Goal: Task Accomplishment & Management: Manage account settings

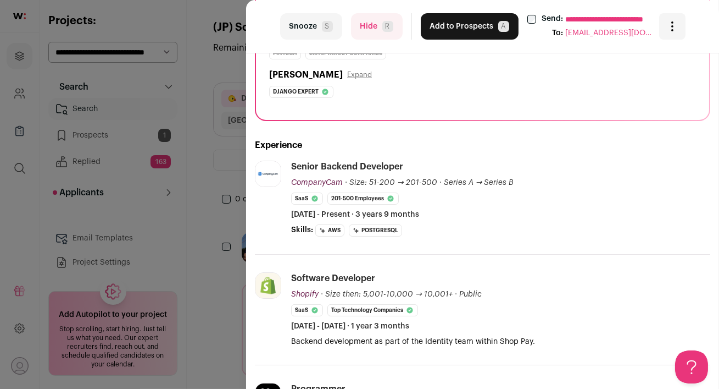
scroll to position [219, 0]
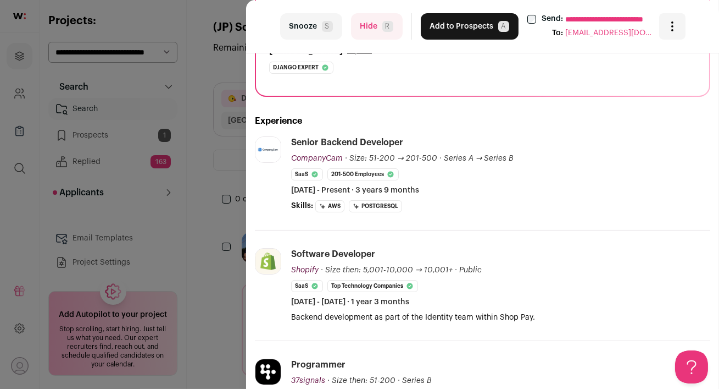
click at [365, 32] on button "Hide R" at bounding box center [377, 26] width 52 height 26
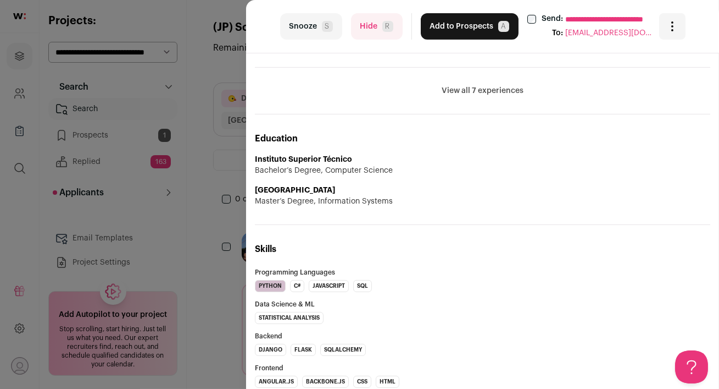
scroll to position [573, 0]
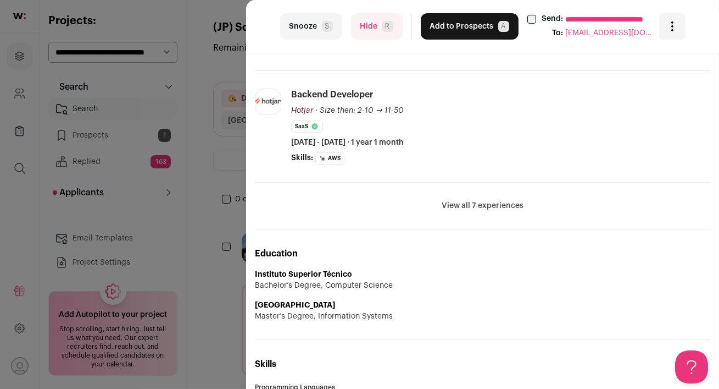
click at [457, 206] on button "View all 7 experiences" at bounding box center [483, 205] width 82 height 11
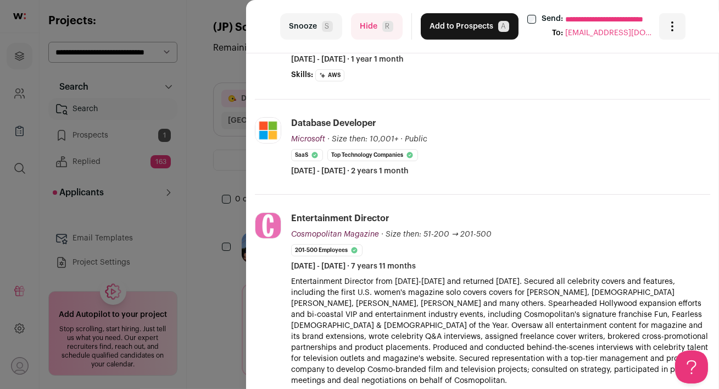
scroll to position [0, 0]
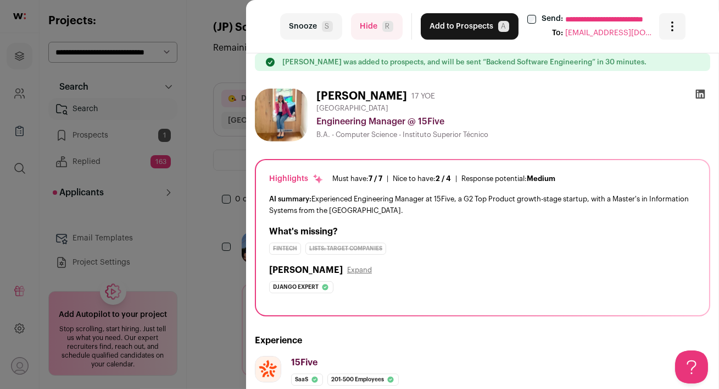
click at [462, 27] on button "Add to Prospects A" at bounding box center [470, 26] width 98 height 26
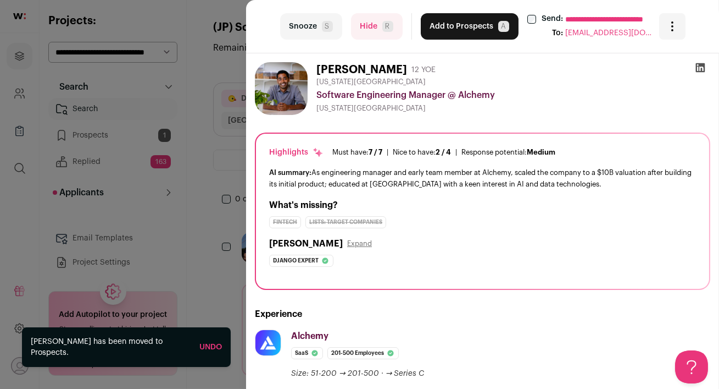
click at [193, 200] on div "**********" at bounding box center [359, 194] width 719 height 389
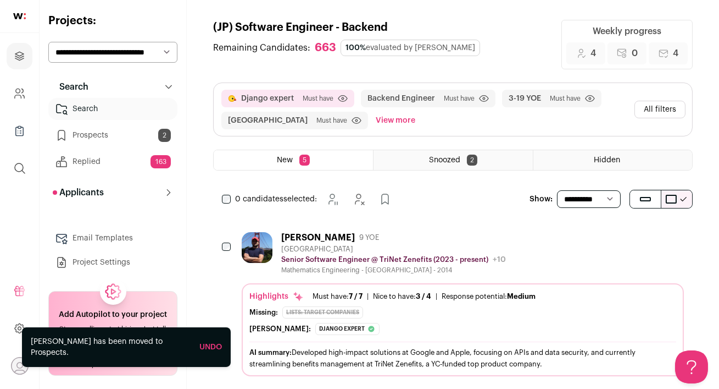
click at [84, 138] on link "Prospects 2" at bounding box center [112, 135] width 129 height 22
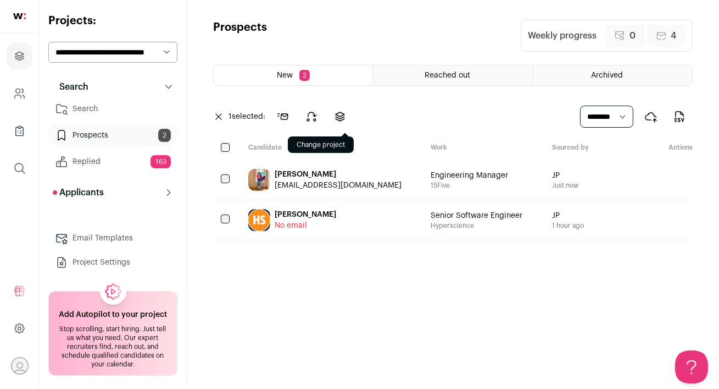
click at [346, 117] on icon at bounding box center [340, 116] width 13 height 13
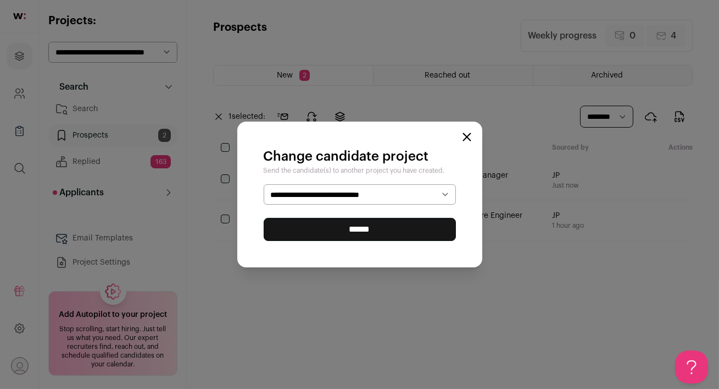
click at [355, 192] on select "**********" at bounding box center [360, 194] width 192 height 21
select select "*****"
click at [374, 230] on input "******" at bounding box center [360, 229] width 192 height 23
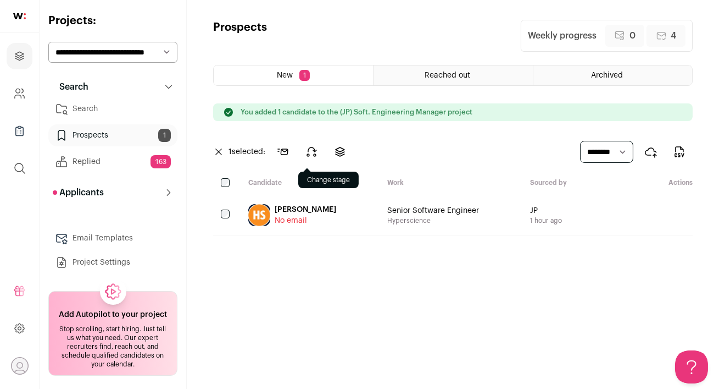
click at [312, 156] on icon at bounding box center [311, 151] width 13 height 13
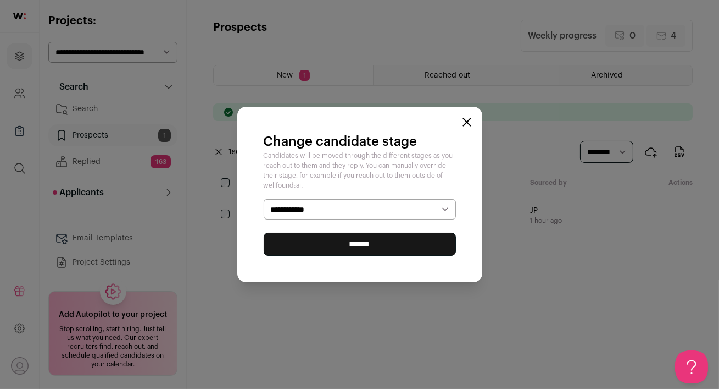
click at [317, 211] on select "**********" at bounding box center [360, 209] width 192 height 21
select select "********"
click at [365, 247] on input "******" at bounding box center [360, 243] width 192 height 23
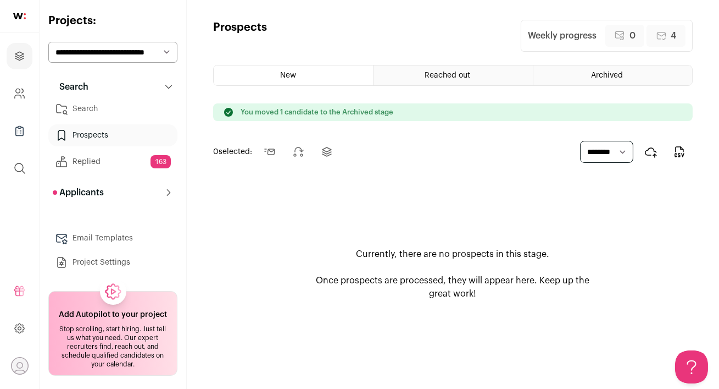
click at [93, 110] on link "Search" at bounding box center [112, 109] width 129 height 22
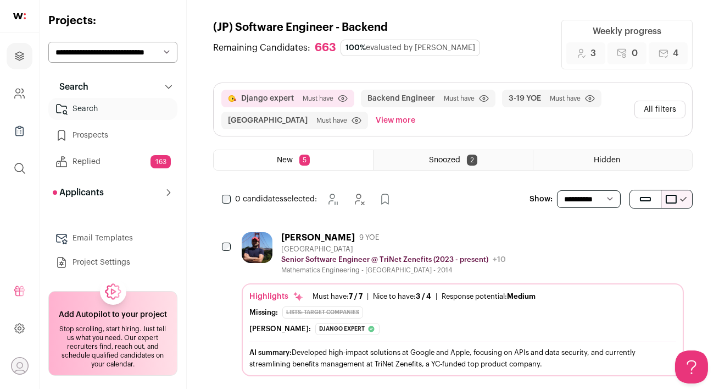
click at [423, 234] on div "Erencan Yilmaz 9 YOE" at bounding box center [393, 237] width 225 height 11
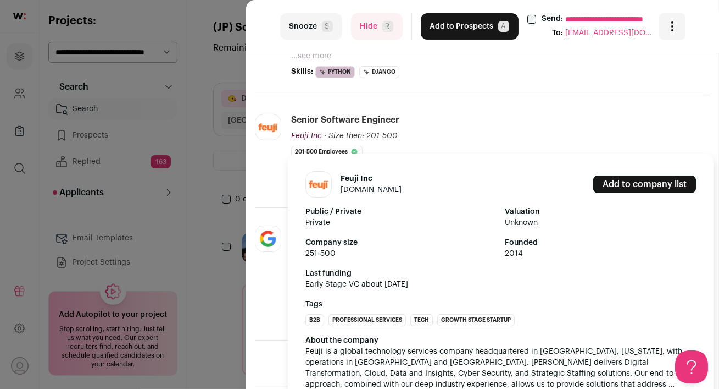
scroll to position [368, 0]
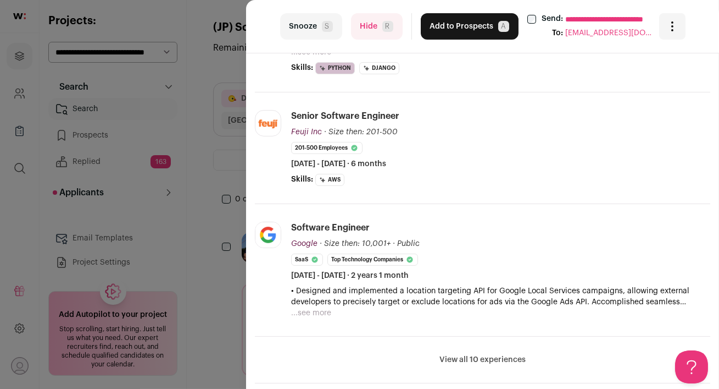
click at [364, 26] on button "Hide R" at bounding box center [377, 26] width 52 height 26
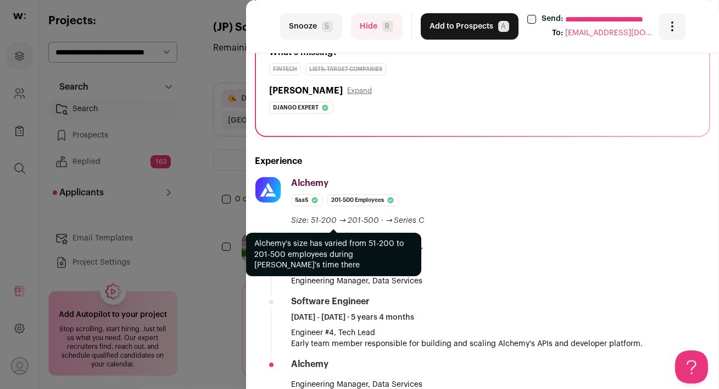
scroll to position [51, 0]
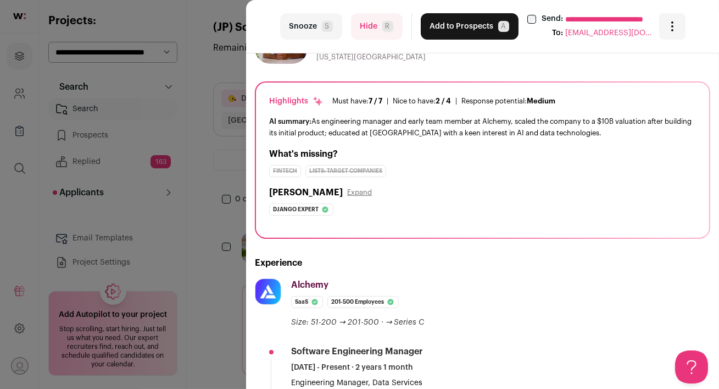
click at [380, 36] on button "Hide R" at bounding box center [377, 26] width 52 height 26
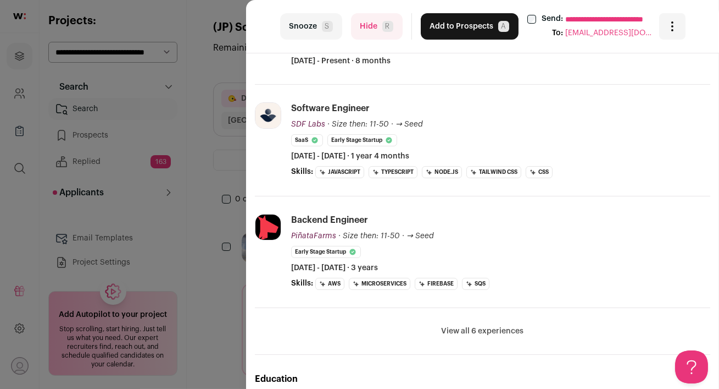
scroll to position [0, 0]
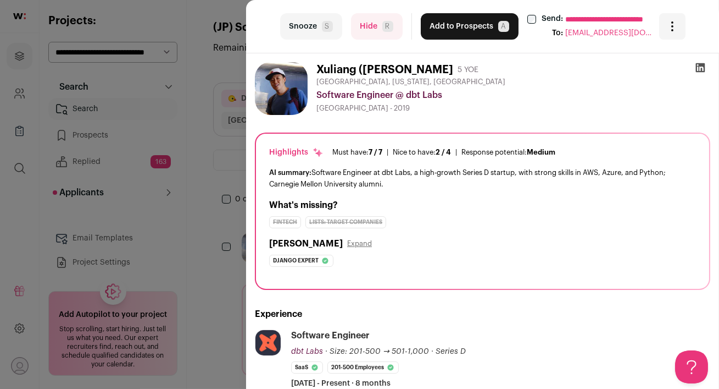
click at [449, 27] on button "Add to Prospects A" at bounding box center [470, 26] width 98 height 26
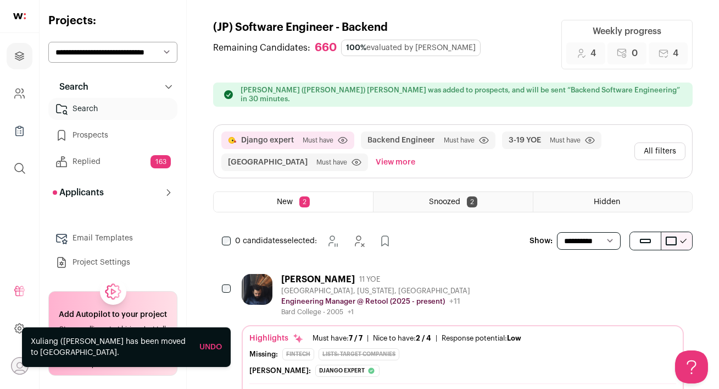
click at [459, 274] on div "Zach Smith 11 YOE Brooklyn, New York, United States Engineering Manager @ Retoo…" at bounding box center [463, 295] width 442 height 42
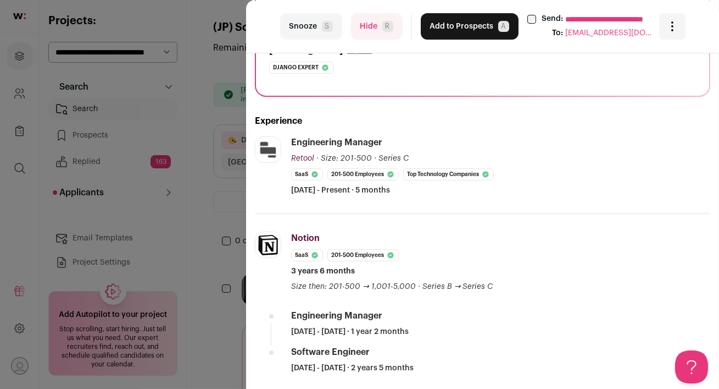
scroll to position [318, 0]
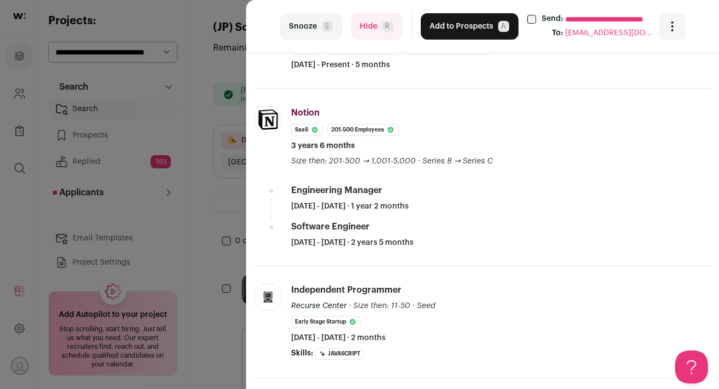
click at [366, 32] on button "Hide R" at bounding box center [377, 26] width 52 height 26
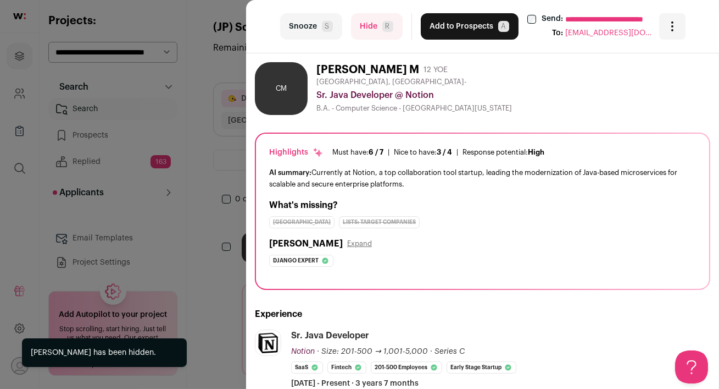
scroll to position [0, 0]
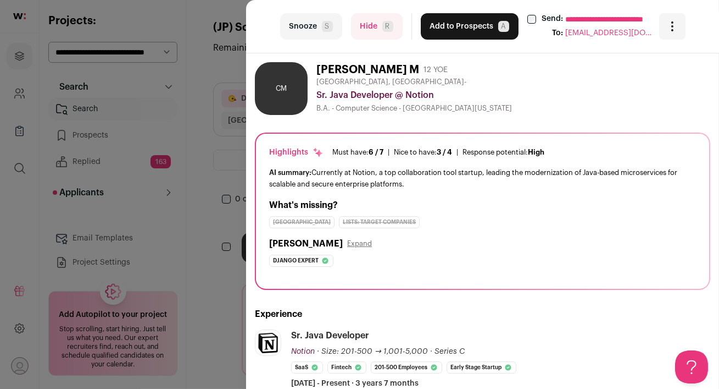
click at [378, 43] on div "**********" at bounding box center [482, 26] width 473 height 53
click at [366, 25] on button "Hide R" at bounding box center [377, 26] width 52 height 26
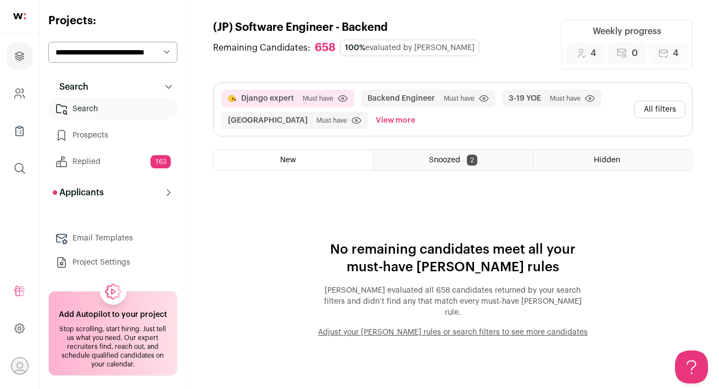
click at [666, 108] on button "All filters" at bounding box center [660, 110] width 51 height 18
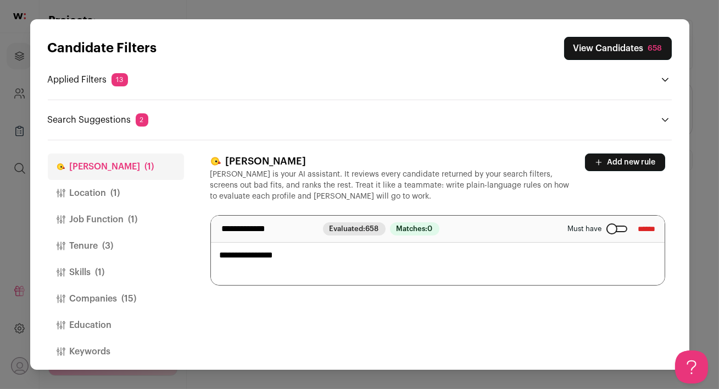
click at [608, 226] on div "Close modal via background" at bounding box center [617, 228] width 21 height 7
click at [642, 227] on input "******" at bounding box center [648, 229] width 18 height 18
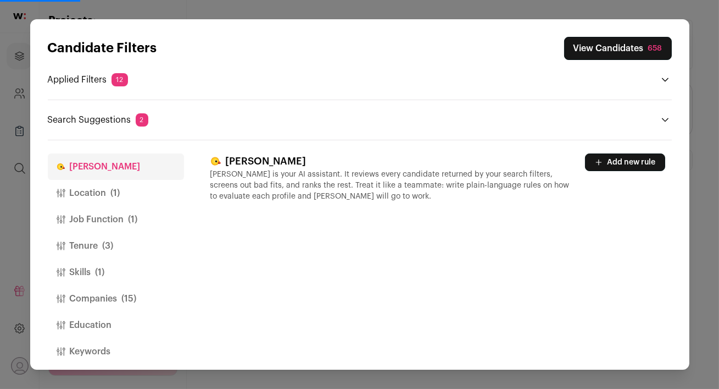
click at [599, 47] on button "View Candidates 658" at bounding box center [618, 48] width 108 height 23
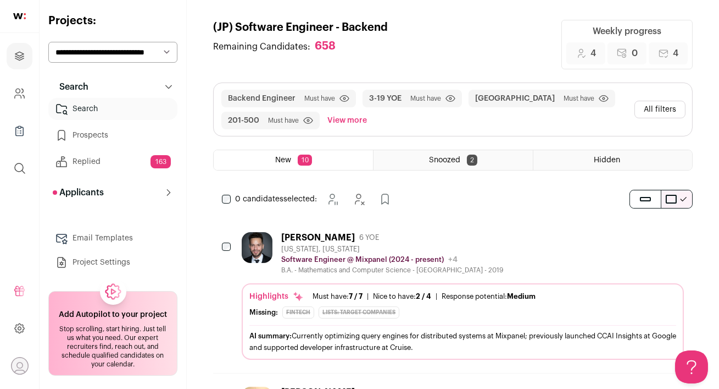
click at [484, 248] on div "Dan Molina 6 YOE New York, New York Software Engineer @ Mixpanel (2024 - presen…" at bounding box center [463, 253] width 442 height 42
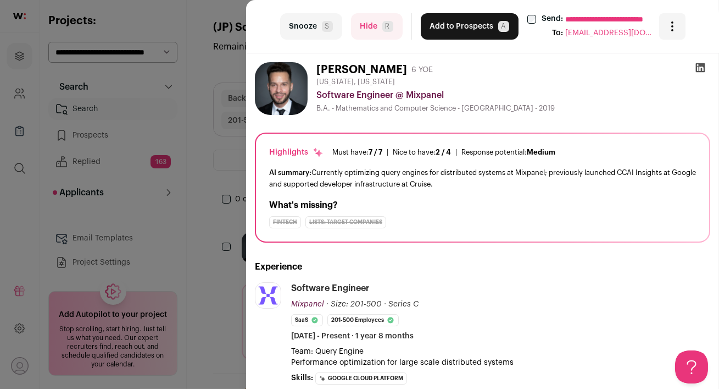
click at [363, 27] on button "Hide R" at bounding box center [377, 26] width 52 height 26
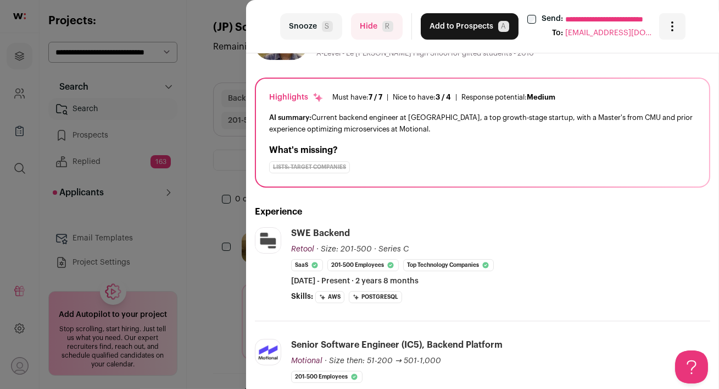
scroll to position [66, 0]
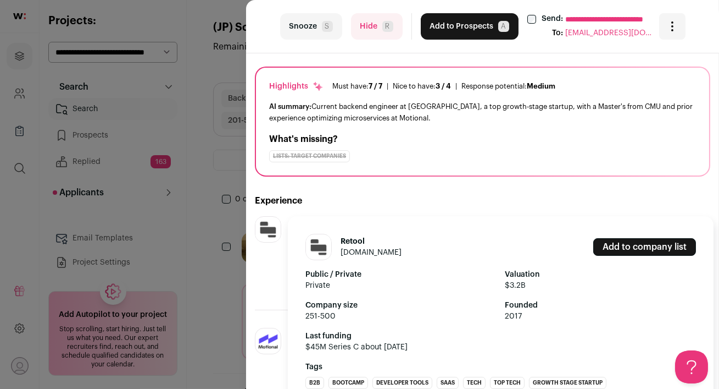
click at [265, 226] on img at bounding box center [268, 229] width 25 height 23
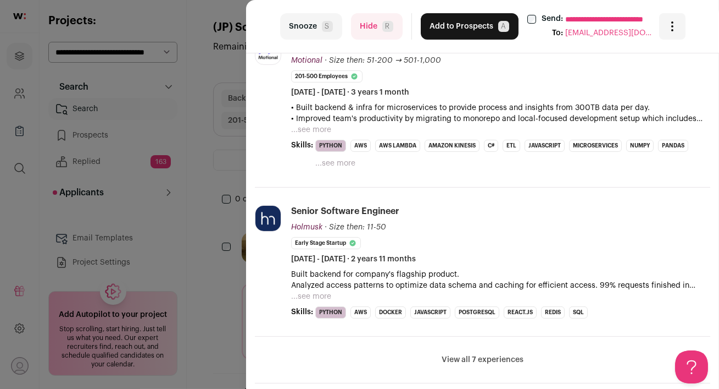
scroll to position [453, 0]
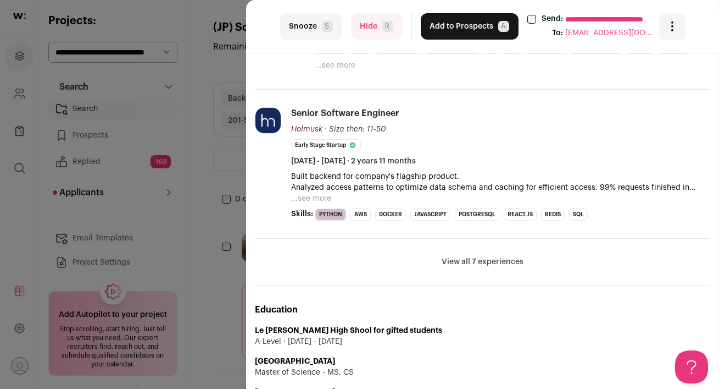
click at [472, 260] on button "View all 7 experiences" at bounding box center [483, 261] width 82 height 11
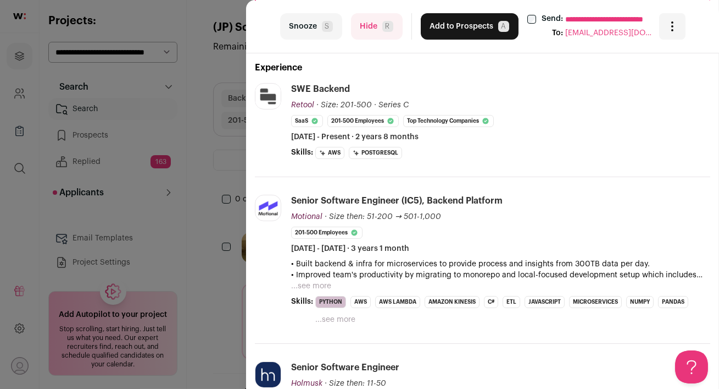
scroll to position [240, 0]
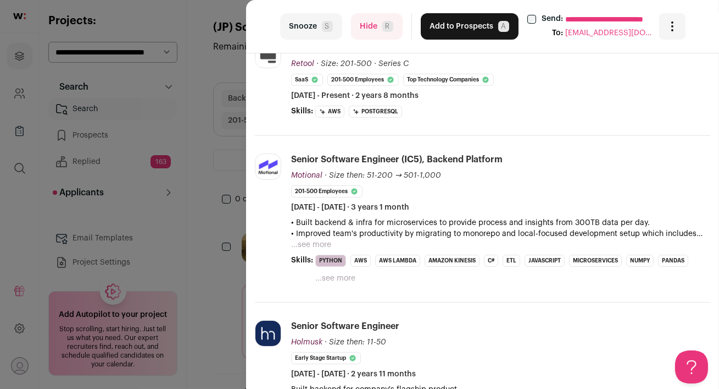
click at [323, 245] on button "...see more" at bounding box center [311, 244] width 40 height 11
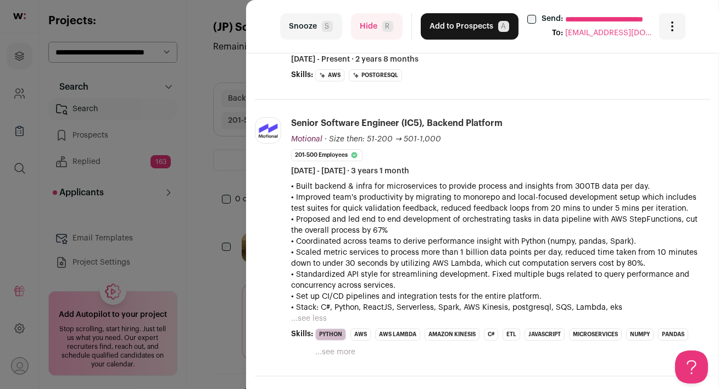
scroll to position [0, 0]
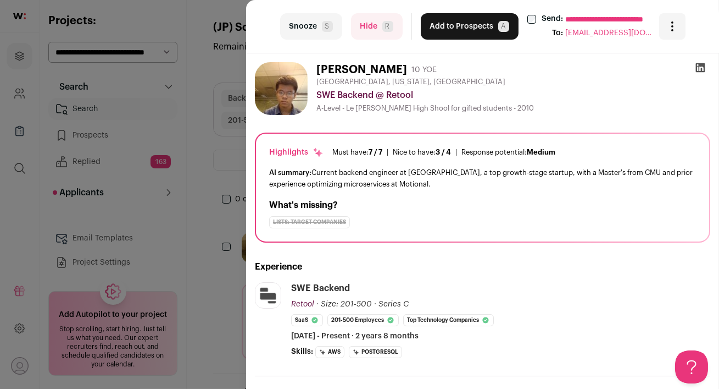
click at [697, 70] on icon at bounding box center [700, 67] width 9 height 9
click at [368, 19] on button "Hide R" at bounding box center [377, 26] width 52 height 26
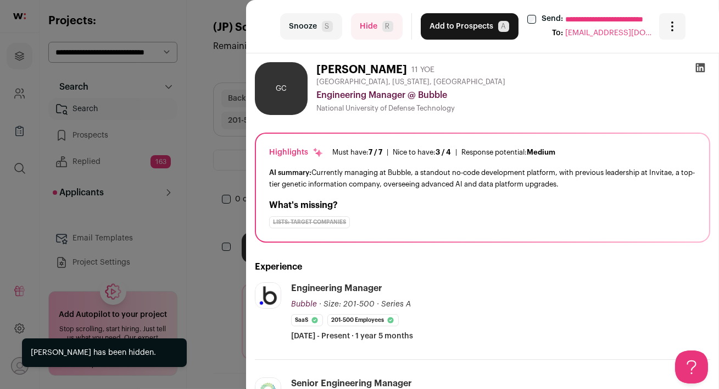
click at [383, 26] on span "R" at bounding box center [388, 26] width 11 height 11
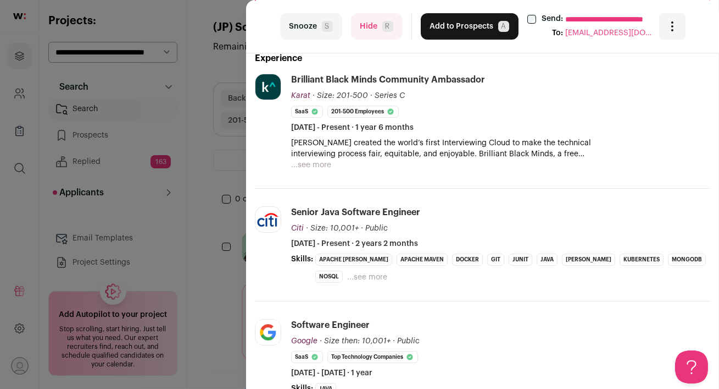
scroll to position [209, 0]
click at [320, 163] on button "...see more" at bounding box center [311, 164] width 40 height 11
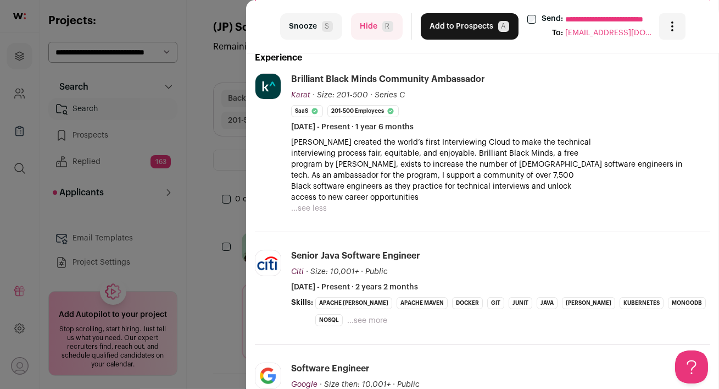
click at [371, 29] on button "Hide R" at bounding box center [377, 26] width 52 height 26
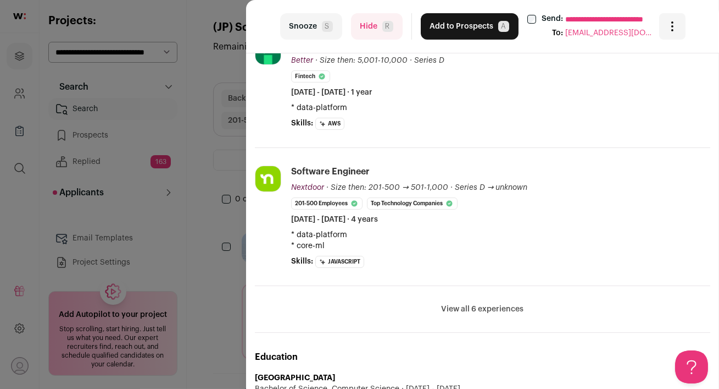
scroll to position [385, 0]
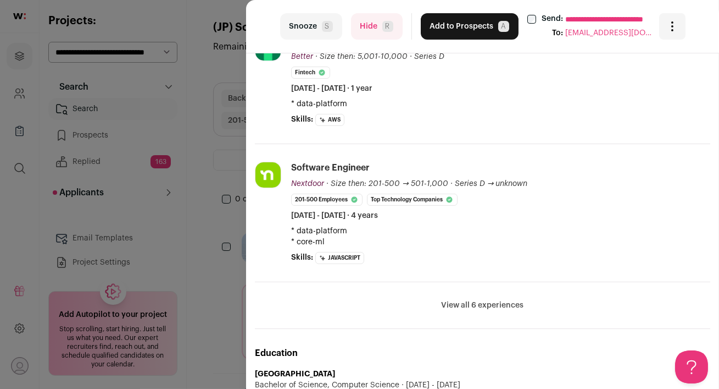
click at [361, 27] on button "Hide R" at bounding box center [377, 26] width 52 height 26
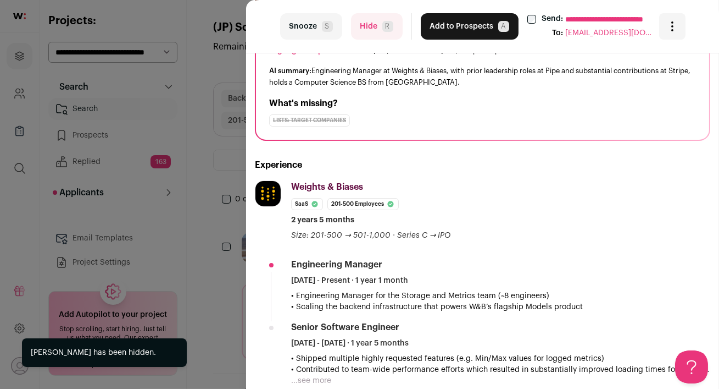
scroll to position [103, 0]
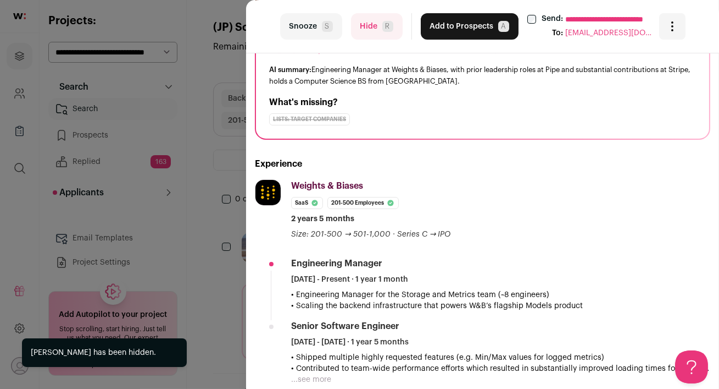
click at [368, 21] on button "Hide R" at bounding box center [377, 26] width 52 height 26
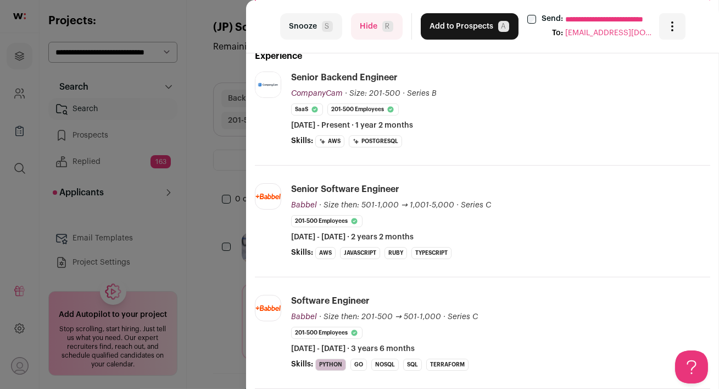
scroll to position [0, 0]
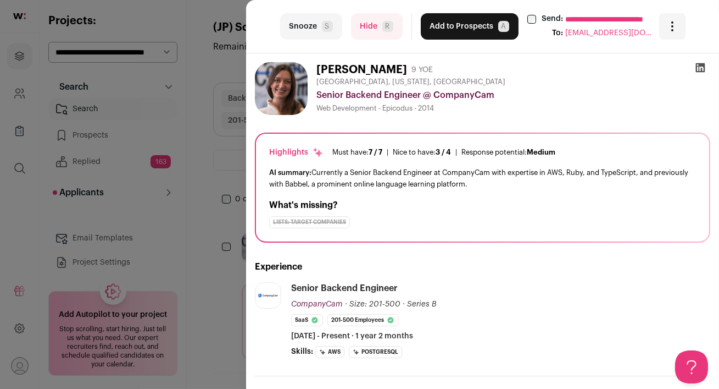
click at [452, 25] on button "Add to Prospects A" at bounding box center [470, 26] width 98 height 26
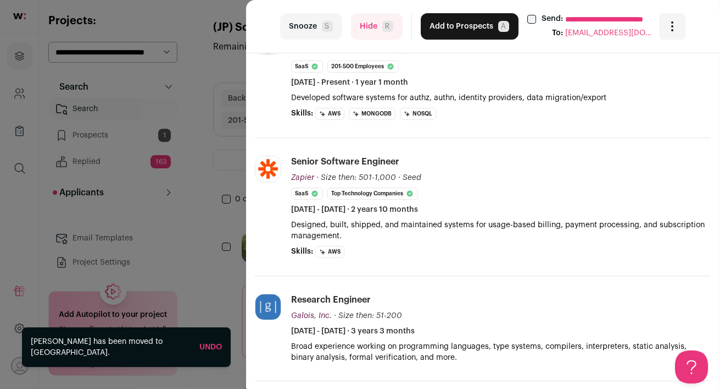
scroll to position [330, 0]
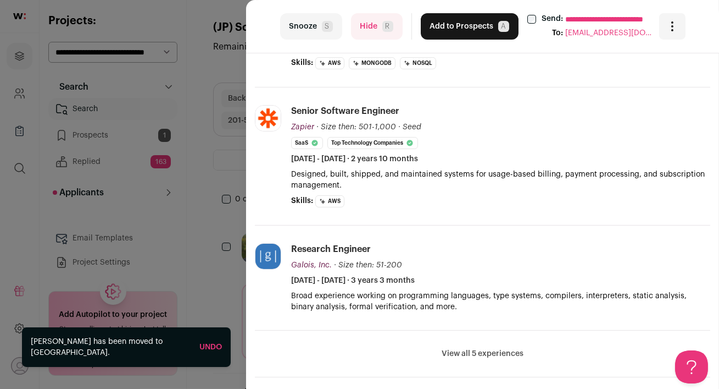
click at [483, 350] on button "View all 5 experiences" at bounding box center [483, 353] width 82 height 11
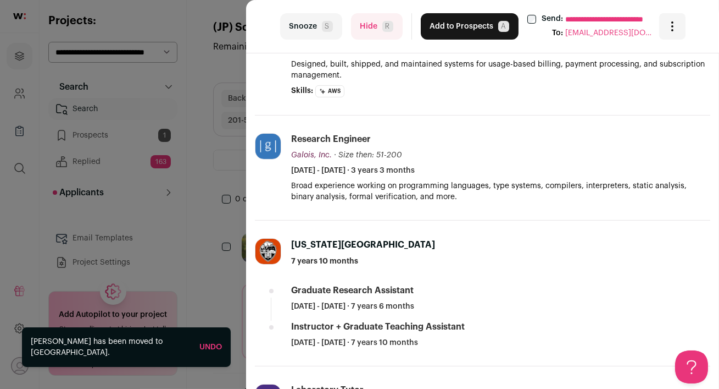
scroll to position [0, 0]
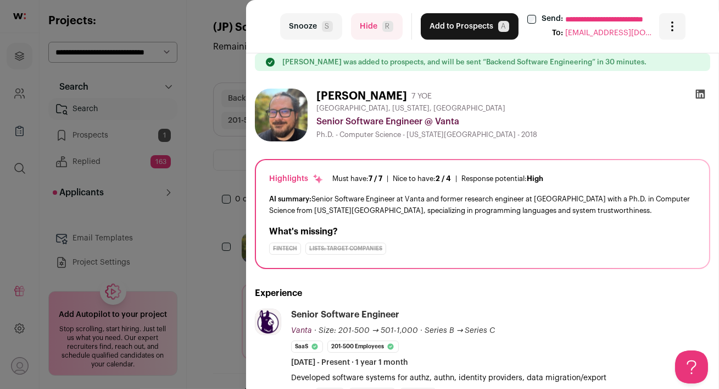
click at [367, 18] on button "Hide R" at bounding box center [377, 26] width 52 height 26
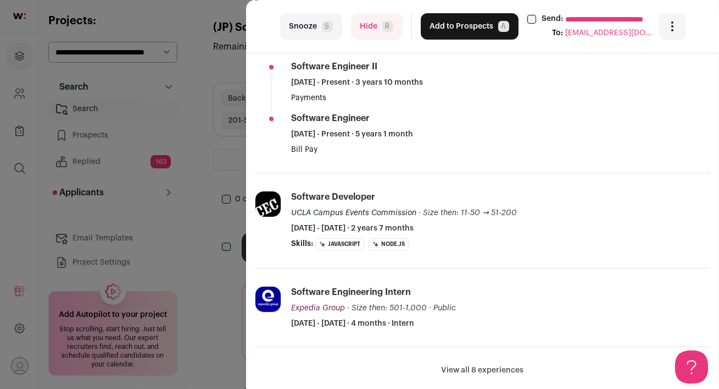
scroll to position [355, 0]
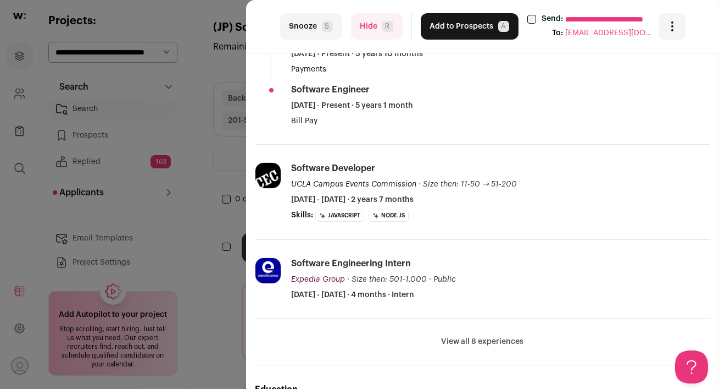
click at [460, 336] on button "View all 8 experiences" at bounding box center [483, 341] width 82 height 11
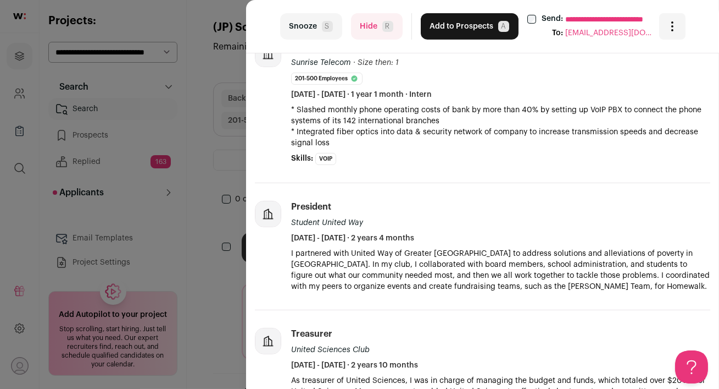
scroll to position [906, 0]
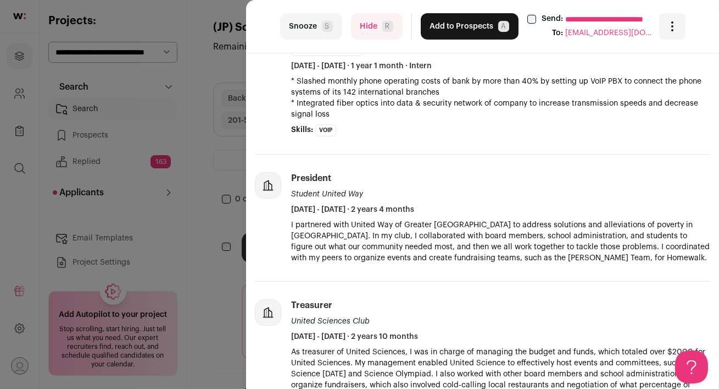
click at [379, 36] on button "Hide R" at bounding box center [377, 26] width 52 height 26
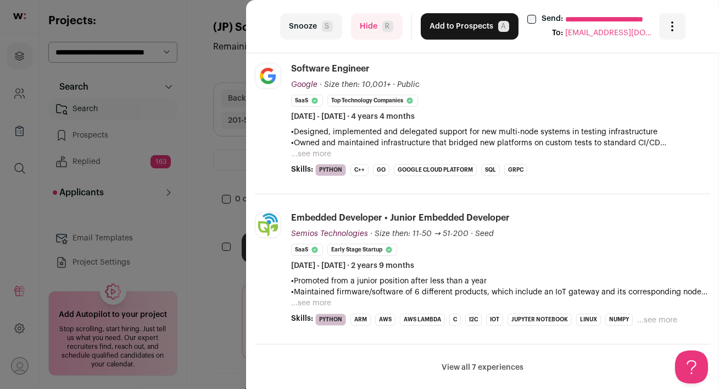
scroll to position [0, 0]
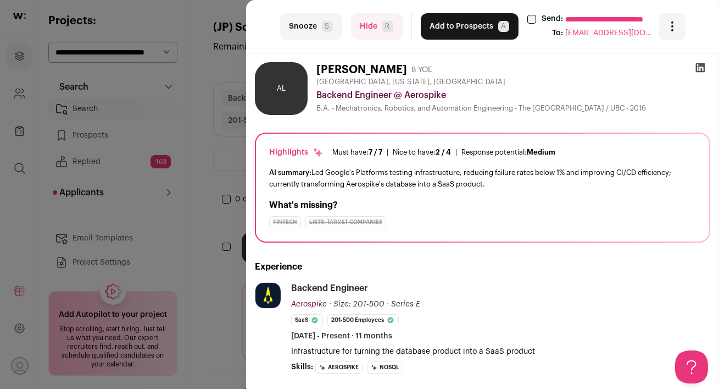
click at [700, 67] on icon at bounding box center [700, 67] width 9 height 9
click at [447, 30] on button "Add to Prospects A" at bounding box center [470, 26] width 98 height 26
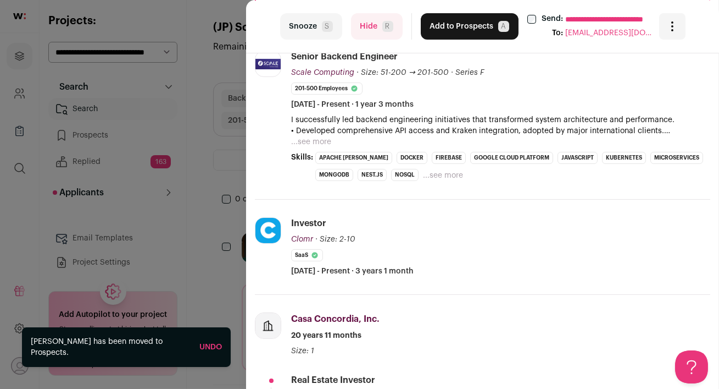
scroll to position [270, 0]
click at [437, 169] on button "...see more" at bounding box center [443, 174] width 40 height 11
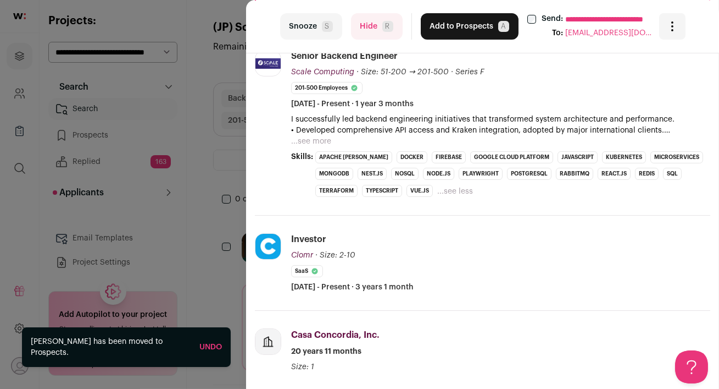
scroll to position [269, 0]
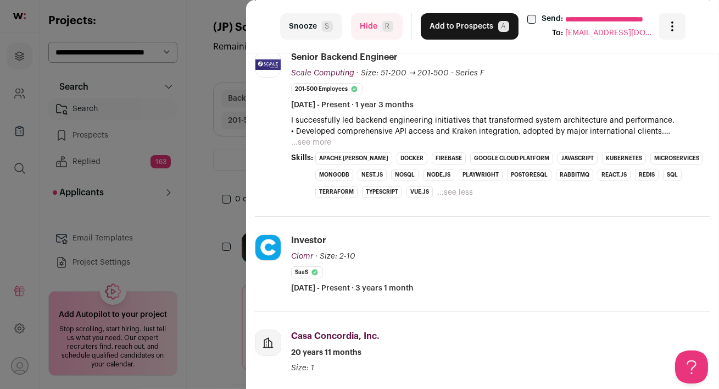
click at [327, 137] on button "...see more" at bounding box center [311, 142] width 40 height 11
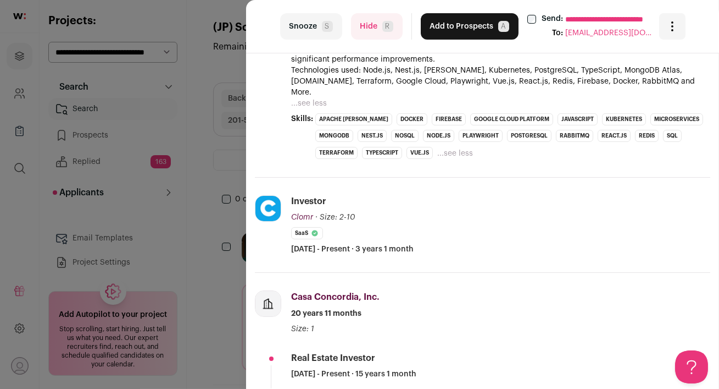
scroll to position [590, 0]
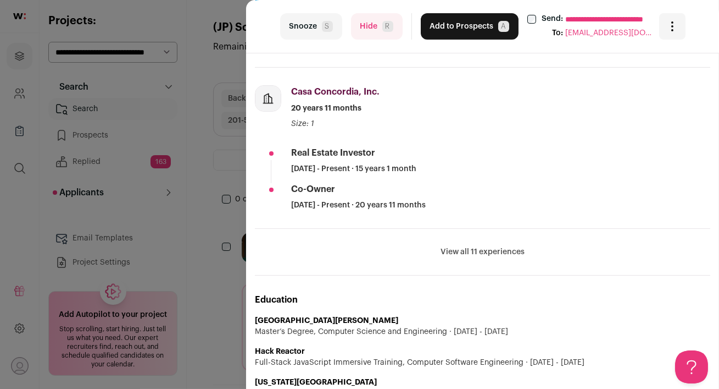
click at [477, 246] on button "View all 11 experiences" at bounding box center [483, 251] width 84 height 11
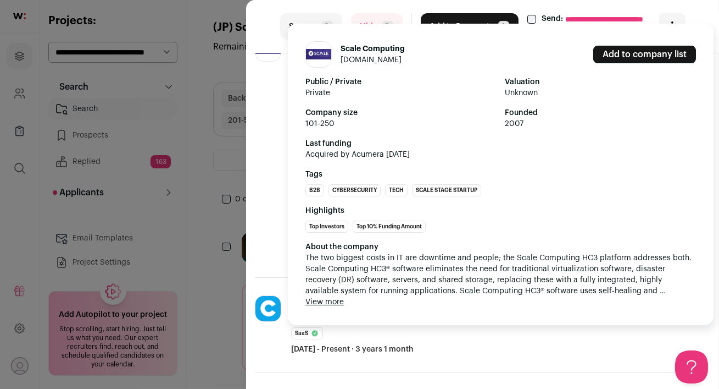
scroll to position [0, 0]
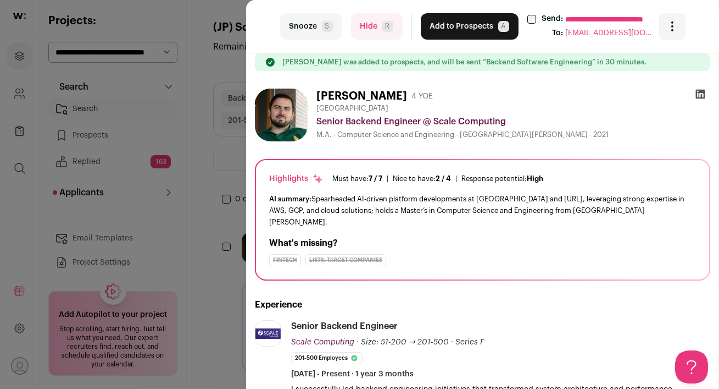
click at [369, 30] on button "Hide R" at bounding box center [377, 26] width 52 height 26
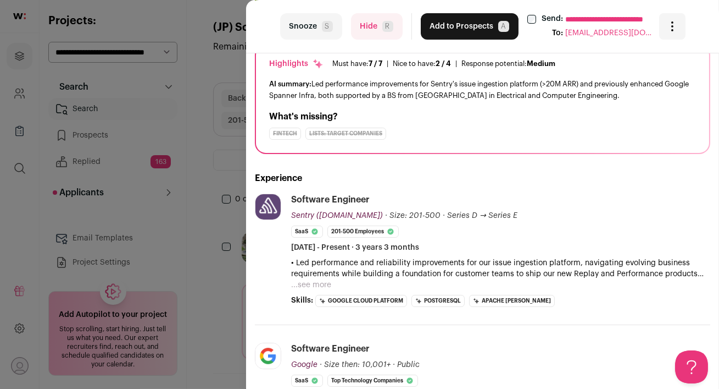
scroll to position [361, 0]
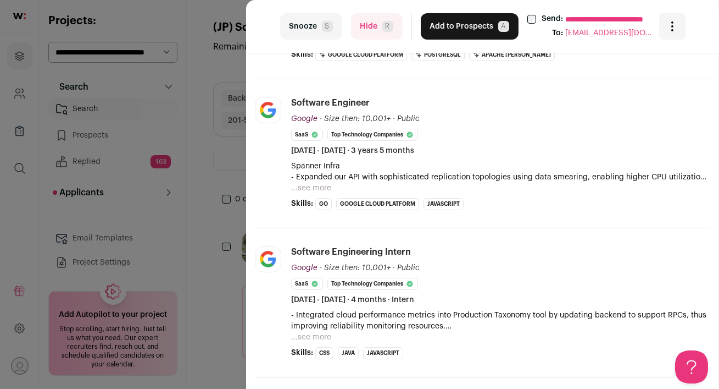
click at [367, 27] on button "Hide R" at bounding box center [377, 26] width 52 height 26
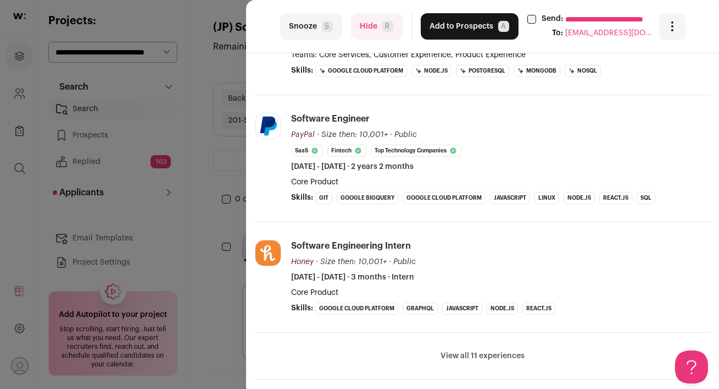
scroll to position [430, 0]
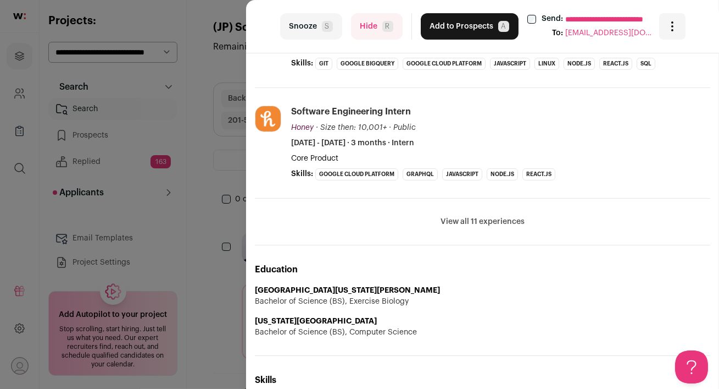
click at [456, 219] on button "View all 11 experiences" at bounding box center [483, 221] width 84 height 11
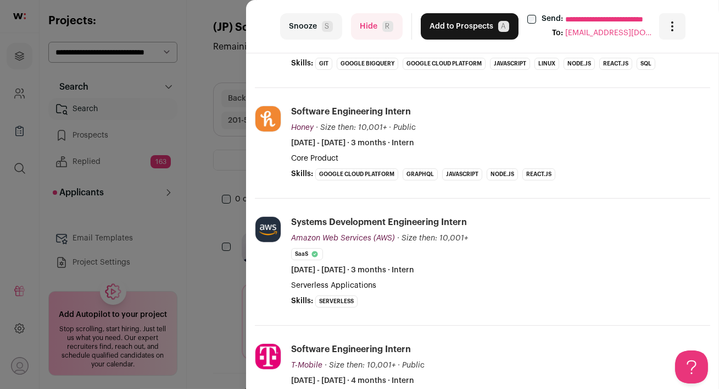
scroll to position [0, 0]
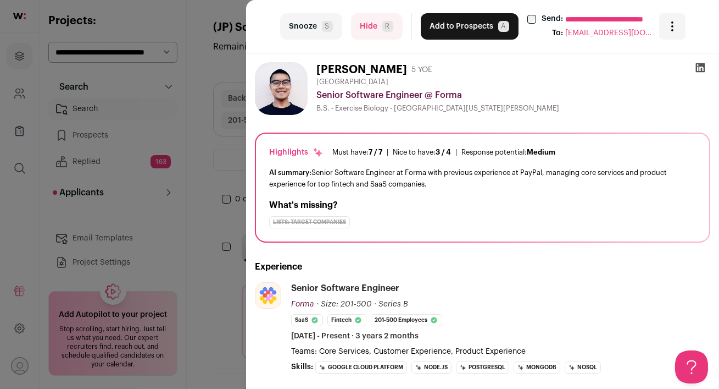
click at [361, 24] on button "Hide R" at bounding box center [377, 26] width 52 height 26
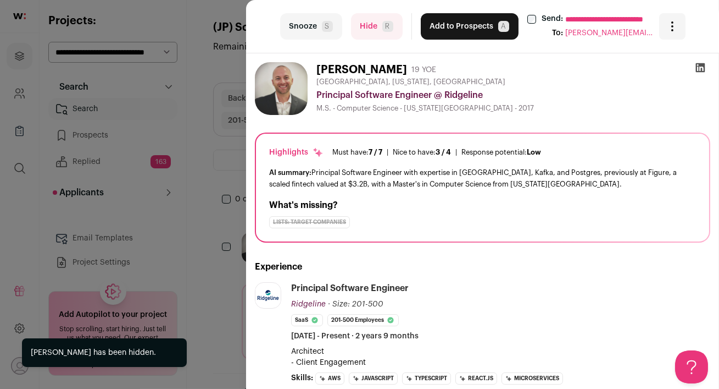
click at [375, 29] on button "Hide R" at bounding box center [377, 26] width 52 height 26
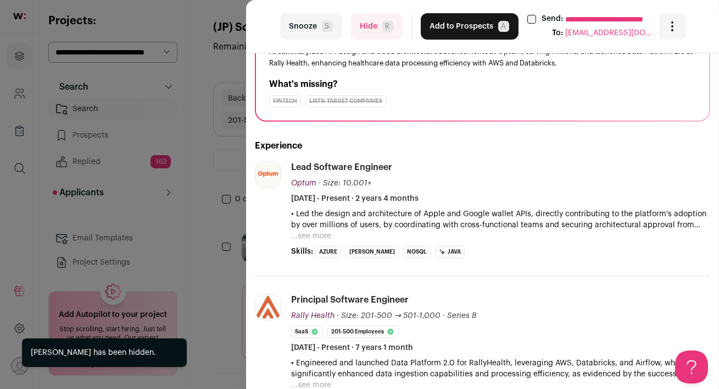
scroll to position [122, 0]
click at [319, 233] on button "...see more" at bounding box center [311, 234] width 40 height 11
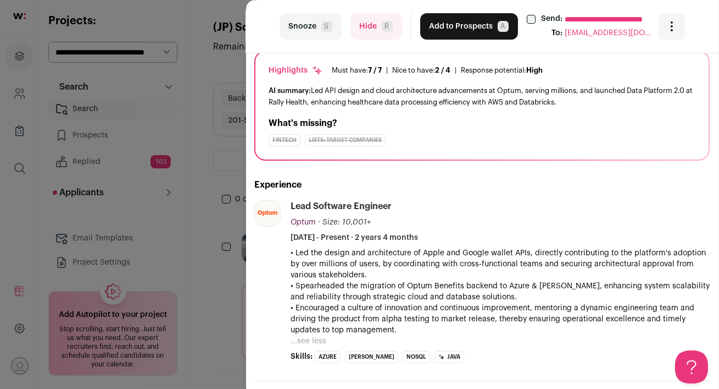
scroll to position [0, 1]
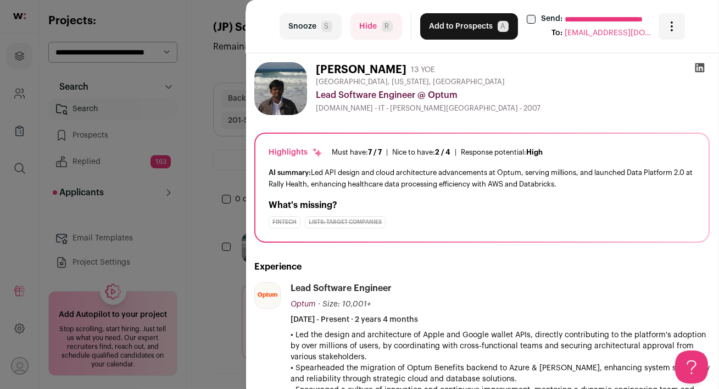
click at [361, 13] on div "**********" at bounding box center [482, 26] width 473 height 53
click at [370, 36] on button "Hide R" at bounding box center [377, 26] width 52 height 26
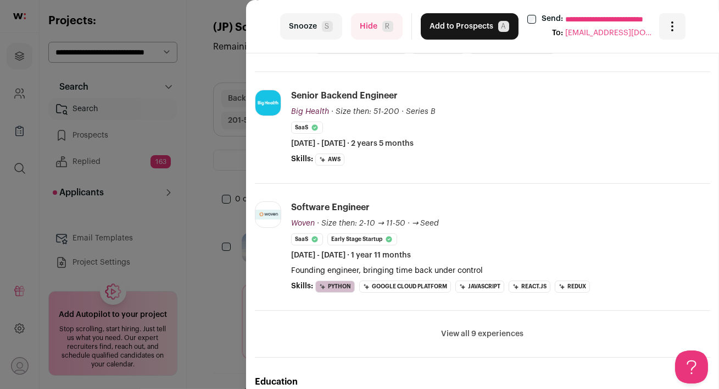
scroll to position [186, 0]
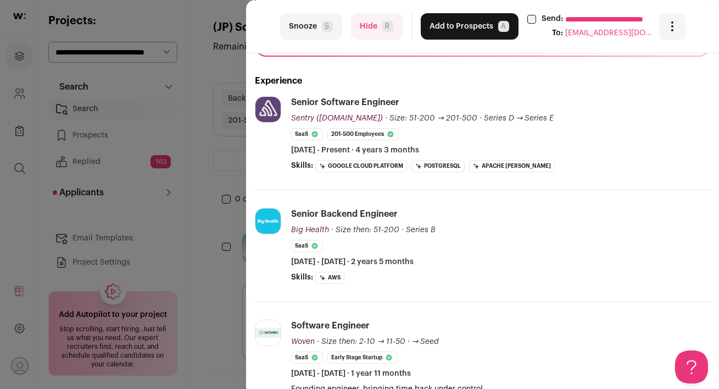
click at [373, 20] on button "Hide R" at bounding box center [377, 26] width 52 height 26
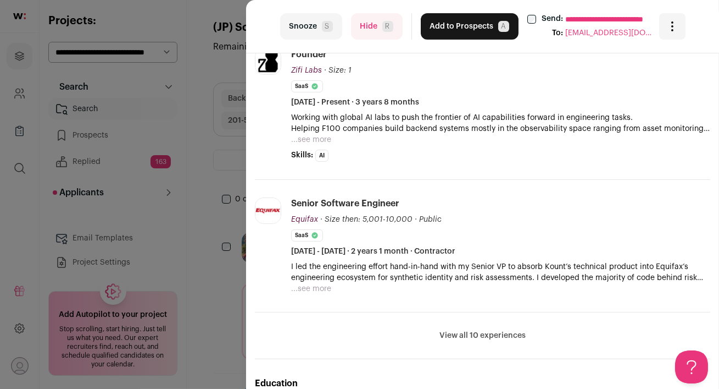
scroll to position [485, 0]
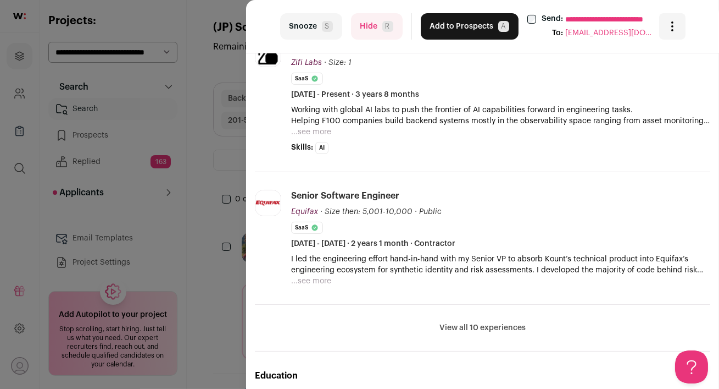
click at [368, 25] on button "Hide R" at bounding box center [377, 26] width 52 height 26
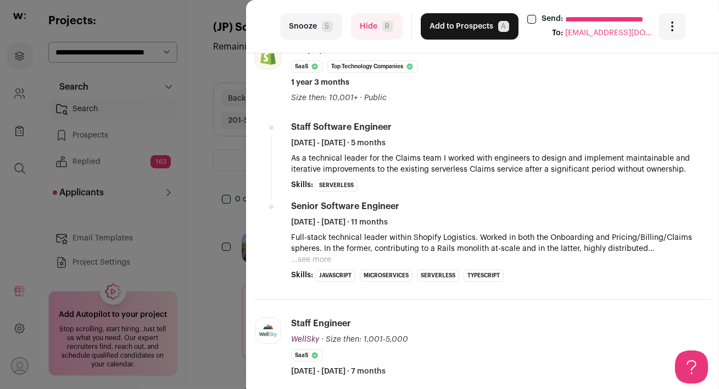
scroll to position [455, 0]
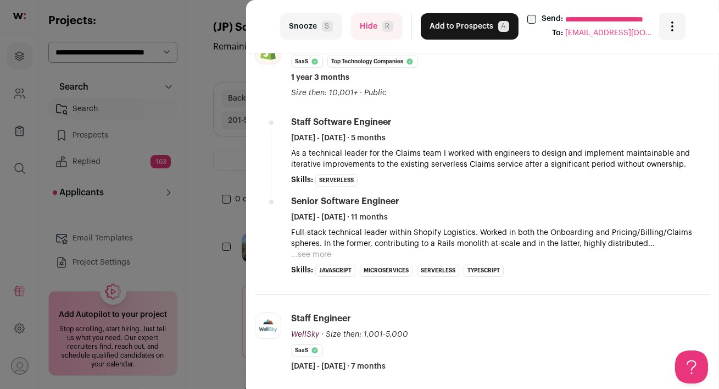
click at [373, 30] on button "Hide R" at bounding box center [377, 26] width 52 height 26
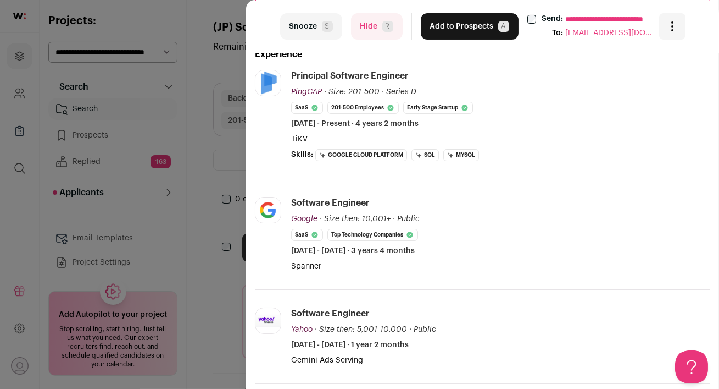
scroll to position [311, 0]
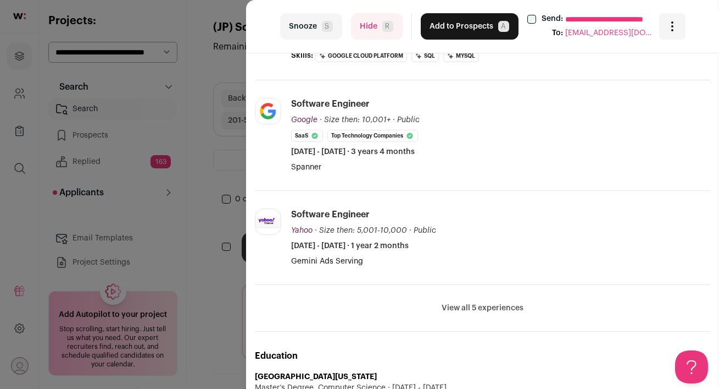
click at [367, 20] on button "Hide R" at bounding box center [377, 26] width 52 height 26
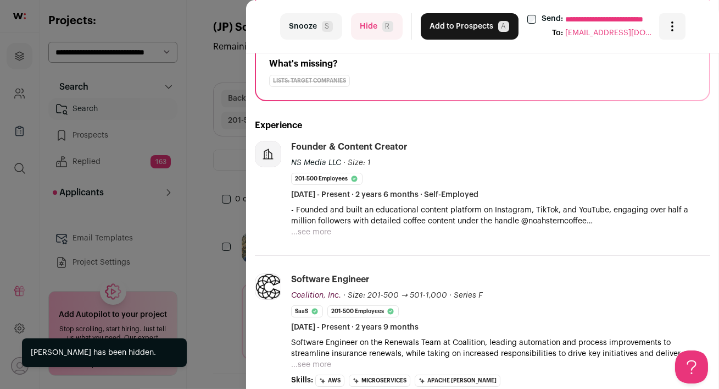
scroll to position [176, 0]
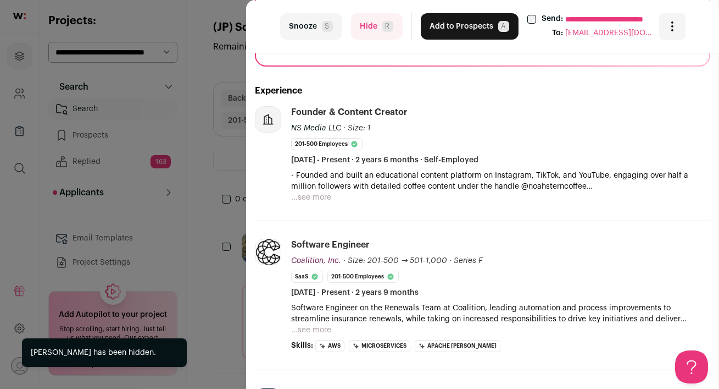
click at [311, 197] on button "...see more" at bounding box center [311, 197] width 40 height 11
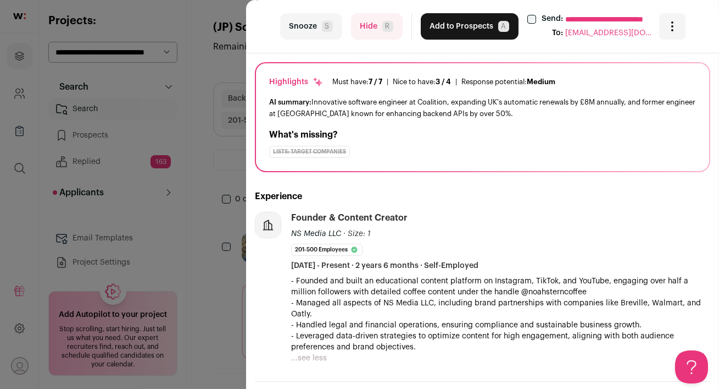
scroll to position [0, 0]
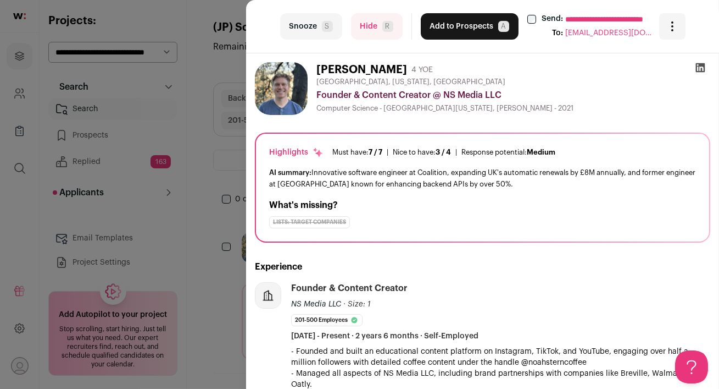
click at [702, 65] on icon at bounding box center [700, 67] width 9 height 9
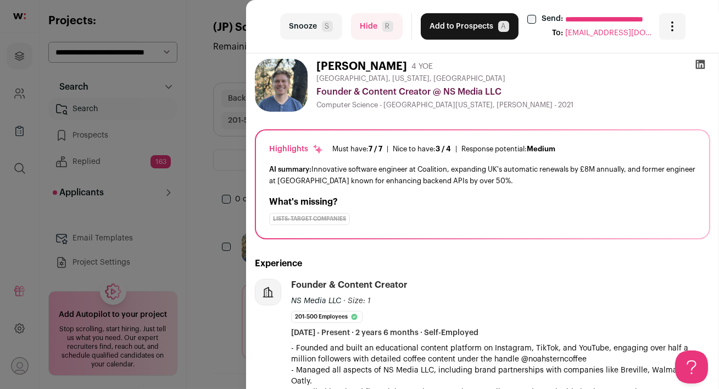
click at [376, 36] on button "Hide R" at bounding box center [377, 26] width 52 height 26
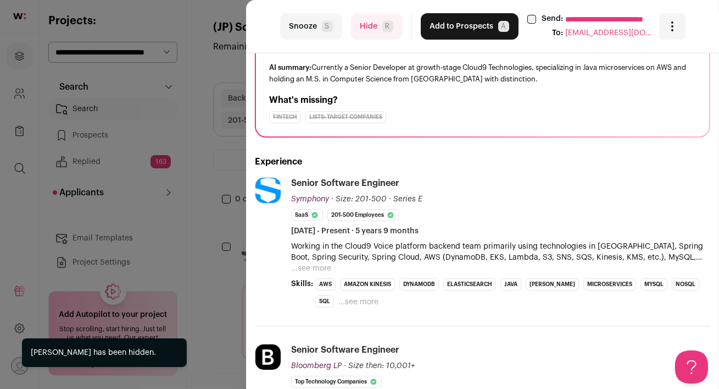
scroll to position [107, 0]
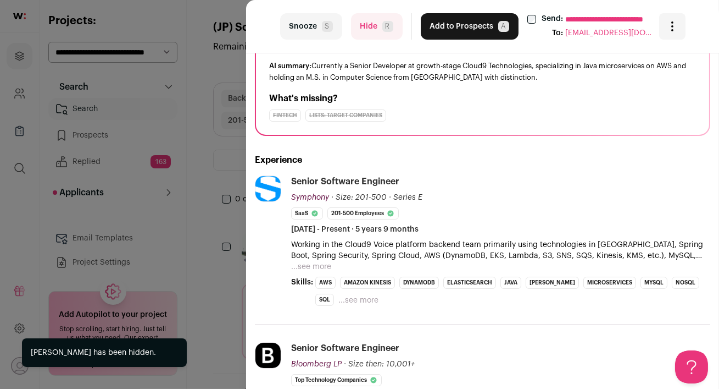
click at [339, 293] on li "...see more ...see less" at bounding box center [359, 299] width 40 height 13
click at [339, 300] on button "...see more" at bounding box center [359, 300] width 40 height 11
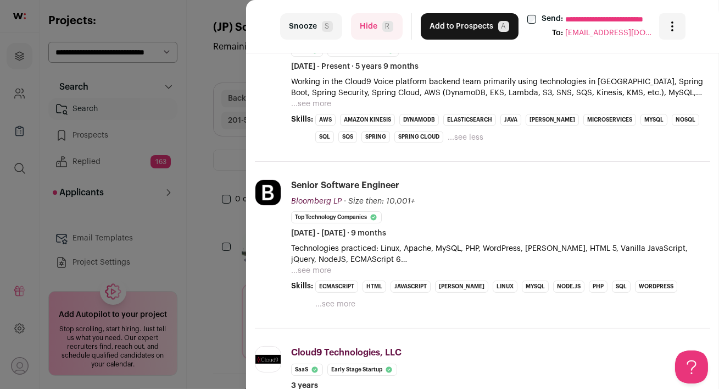
scroll to position [485, 0]
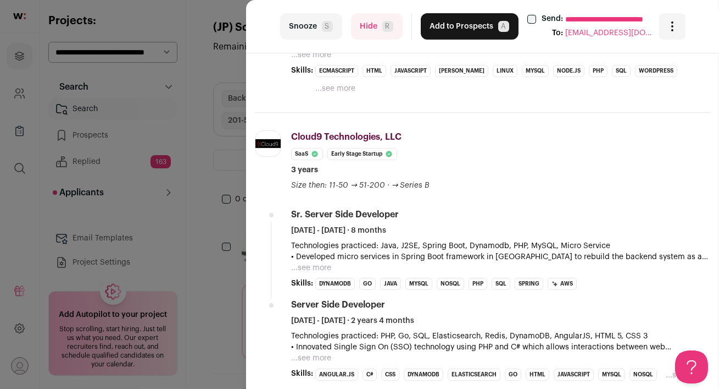
click at [370, 29] on button "Hide R" at bounding box center [377, 26] width 52 height 26
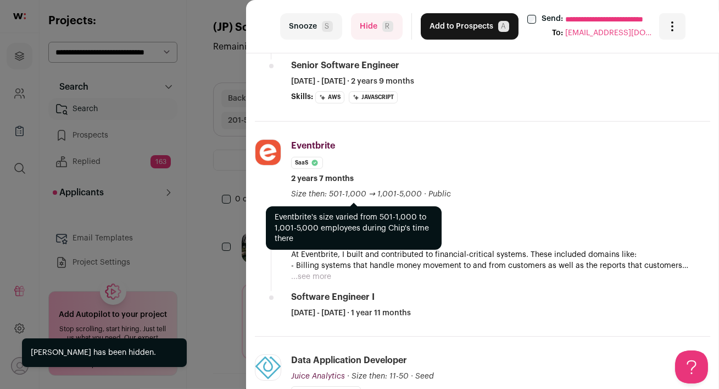
scroll to position [516, 0]
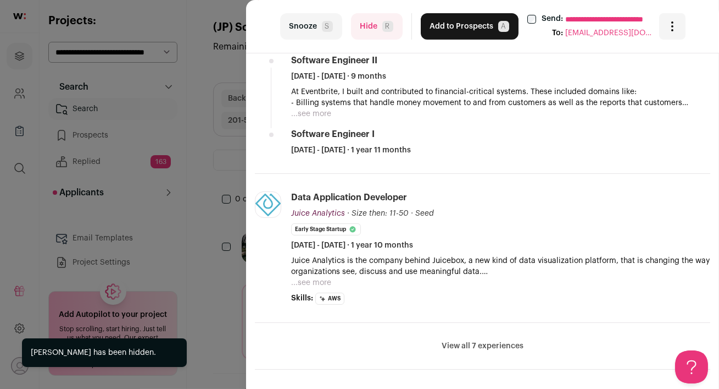
click at [313, 110] on button "...see more" at bounding box center [311, 113] width 40 height 11
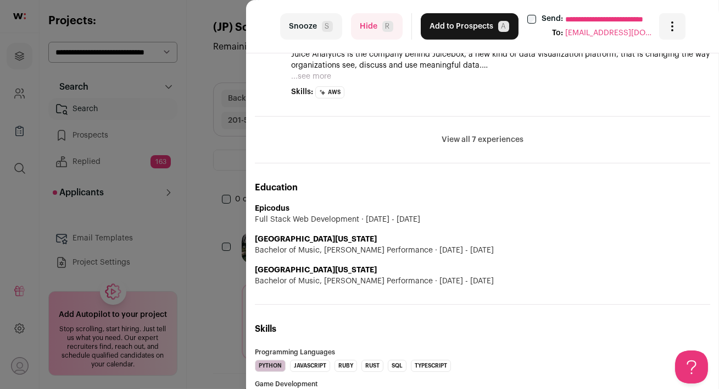
scroll to position [687, 0]
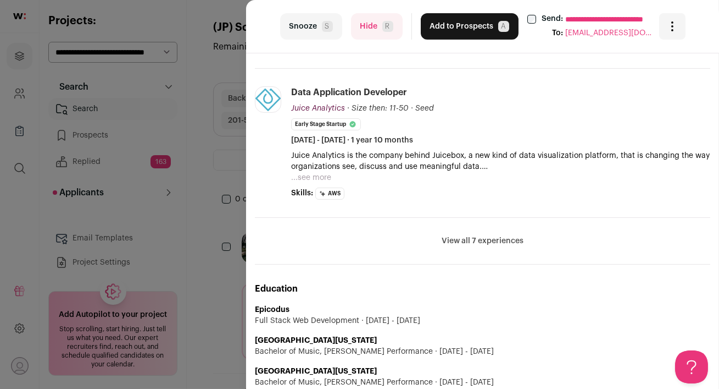
click at [458, 241] on button "View all 7 experiences" at bounding box center [483, 240] width 82 height 11
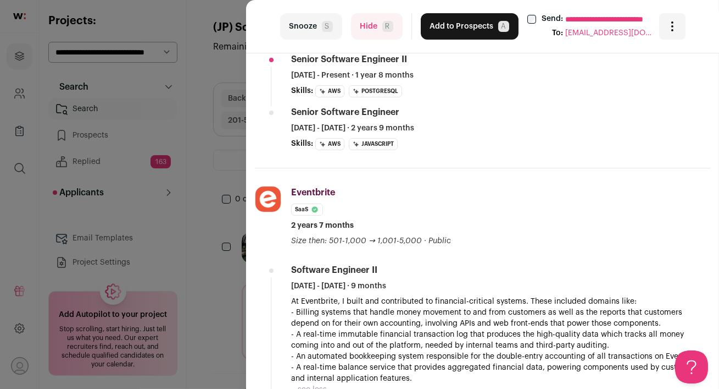
scroll to position [0, 0]
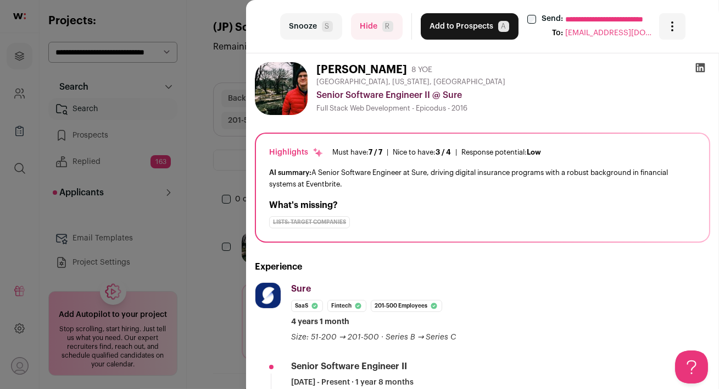
click at [701, 69] on icon at bounding box center [700, 67] width 11 height 11
click at [443, 37] on button "Add to Prospects A" at bounding box center [470, 26] width 98 height 26
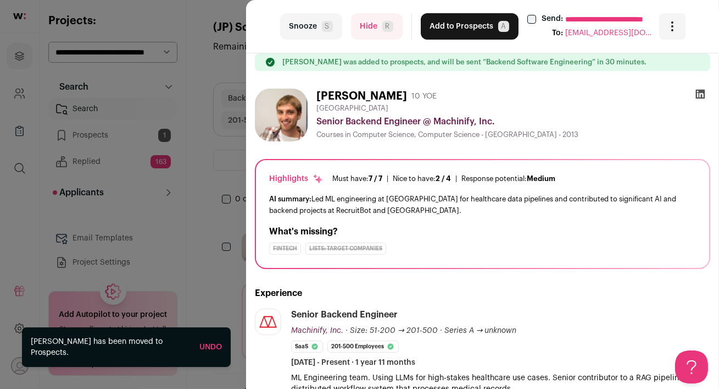
click at [698, 95] on icon at bounding box center [700, 93] width 11 height 11
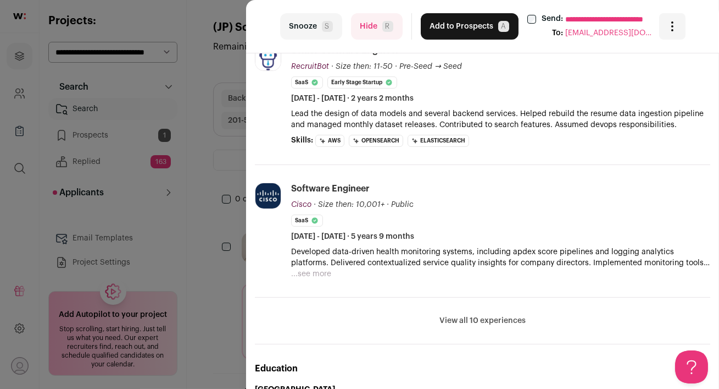
scroll to position [425, 0]
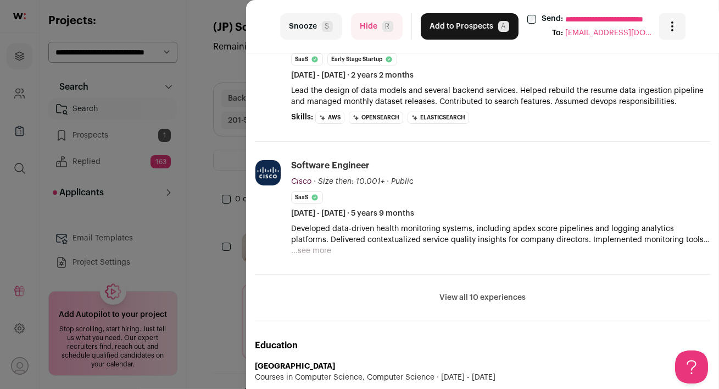
click at [371, 25] on button "Hide R" at bounding box center [377, 26] width 52 height 26
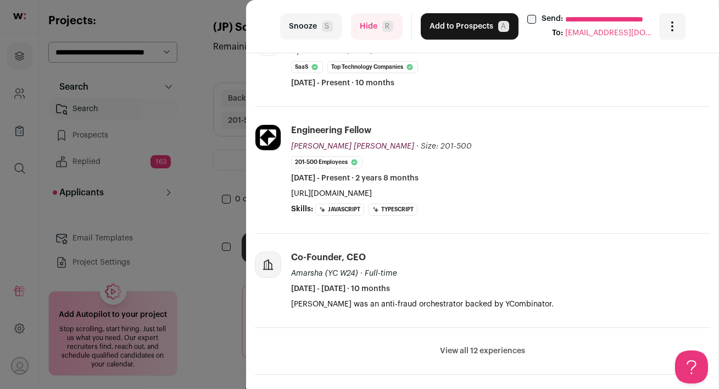
scroll to position [0, 0]
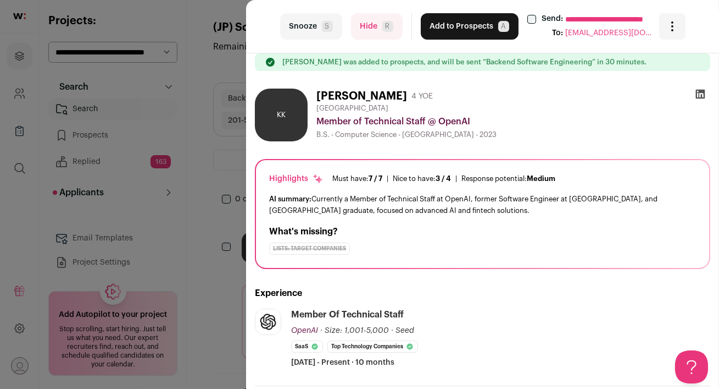
click at [381, 32] on button "Hide R" at bounding box center [377, 26] width 52 height 26
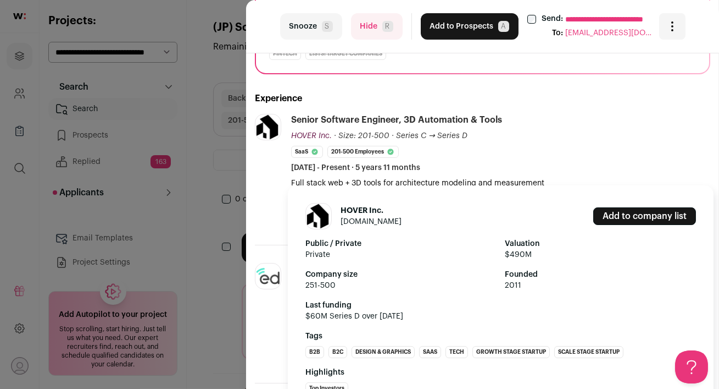
scroll to position [170, 0]
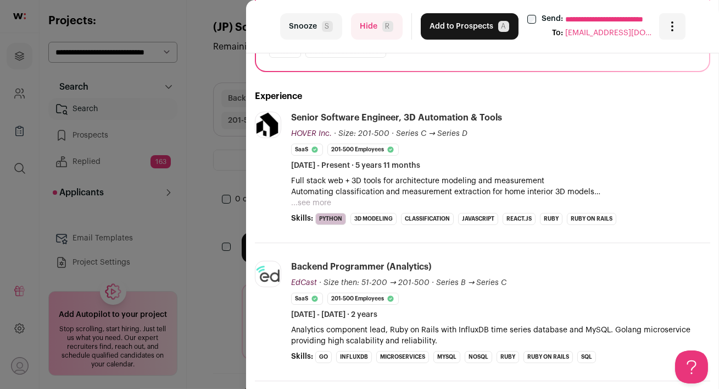
click at [376, 25] on button "Hide R" at bounding box center [377, 26] width 52 height 26
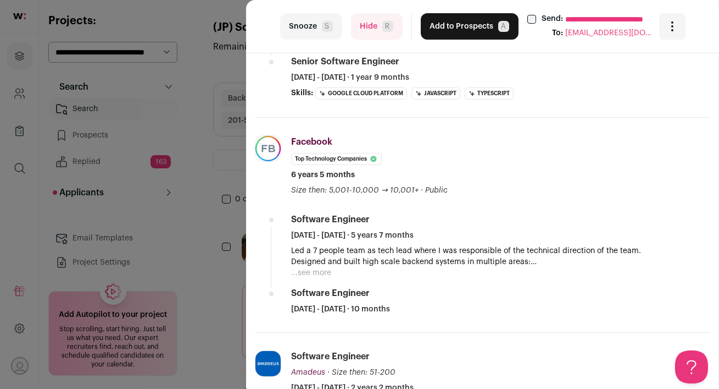
scroll to position [0, 0]
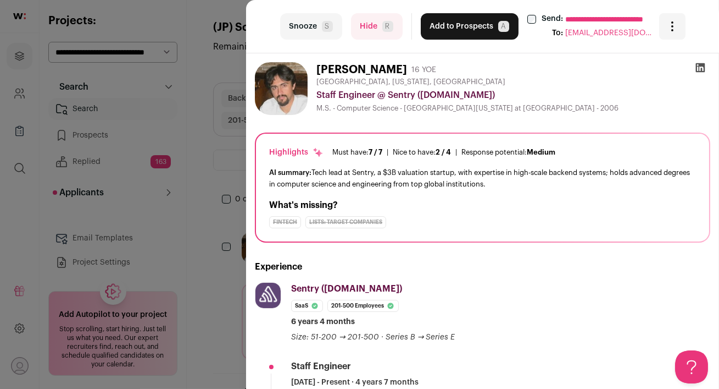
click at [370, 22] on button "Hide R" at bounding box center [377, 26] width 52 height 26
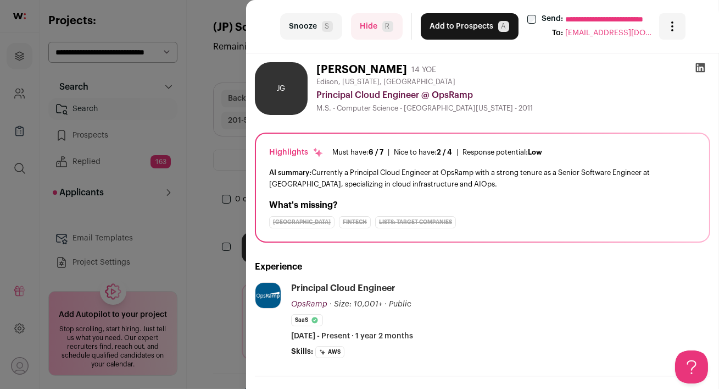
click at [366, 23] on button "Hide R" at bounding box center [377, 26] width 52 height 26
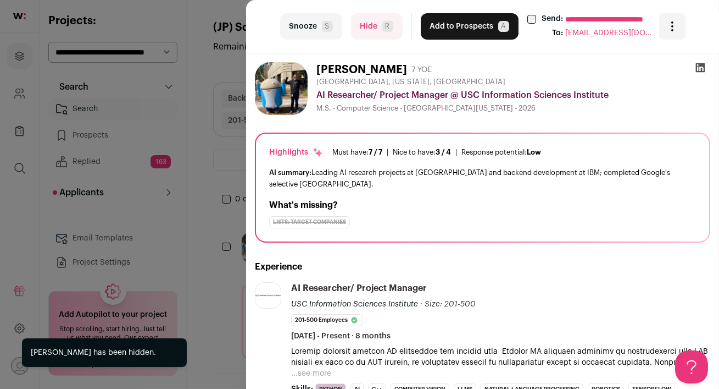
scroll to position [96, 0]
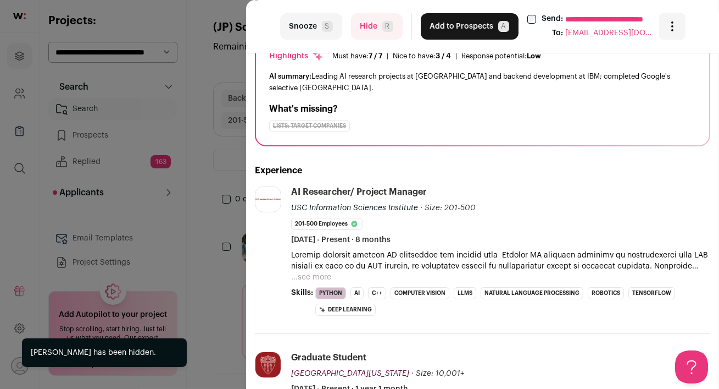
click at [363, 28] on button "Hide R" at bounding box center [377, 26] width 52 height 26
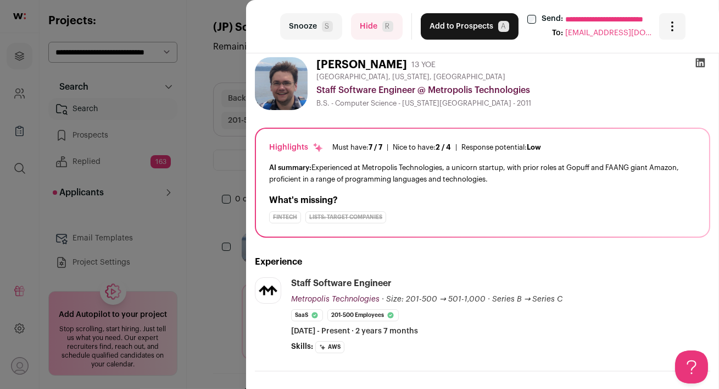
scroll to position [0, 0]
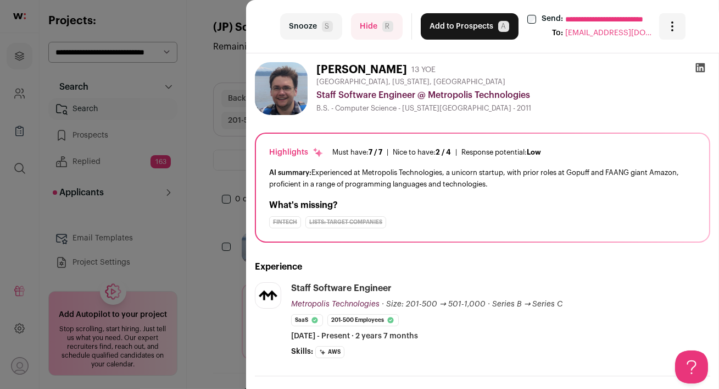
click at [701, 67] on icon at bounding box center [700, 67] width 11 height 11
click at [450, 35] on button "Add to Prospects A" at bounding box center [470, 26] width 98 height 26
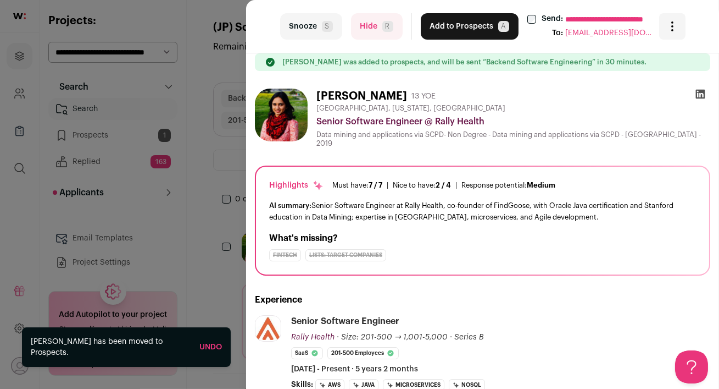
click at [701, 95] on icon at bounding box center [700, 94] width 9 height 9
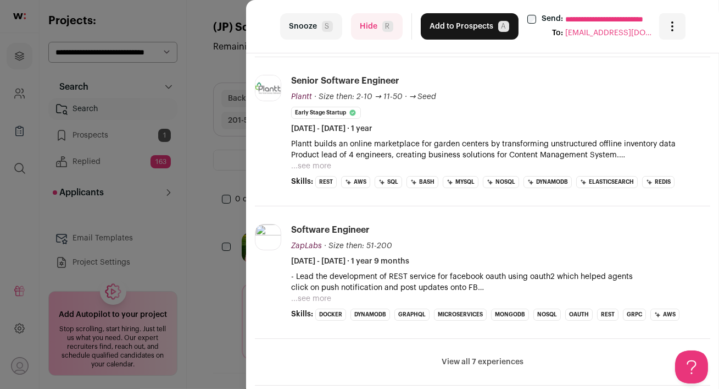
scroll to position [379, 0]
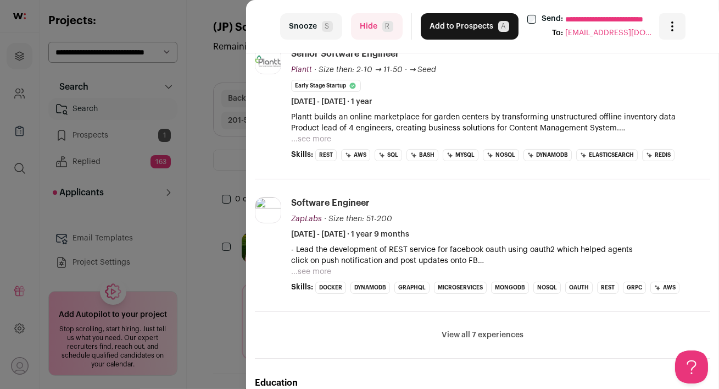
click at [362, 24] on button "Hide R" at bounding box center [377, 26] width 52 height 26
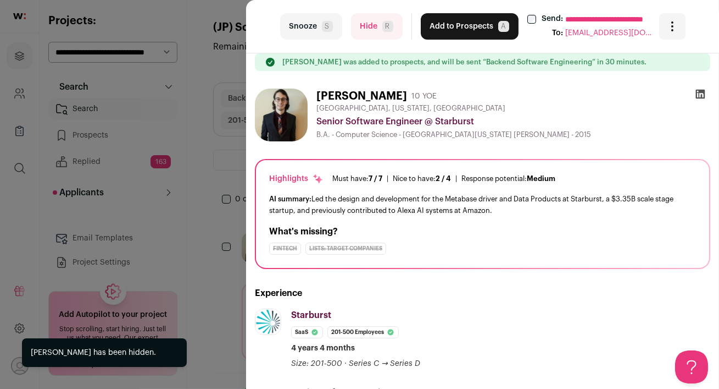
scroll to position [129, 0]
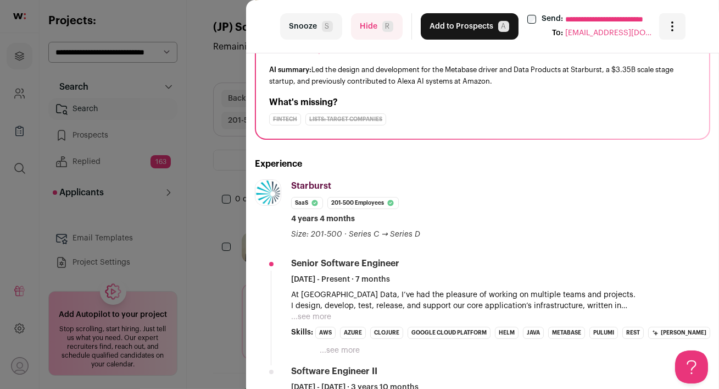
click at [204, 163] on div "**********" at bounding box center [359, 194] width 719 height 389
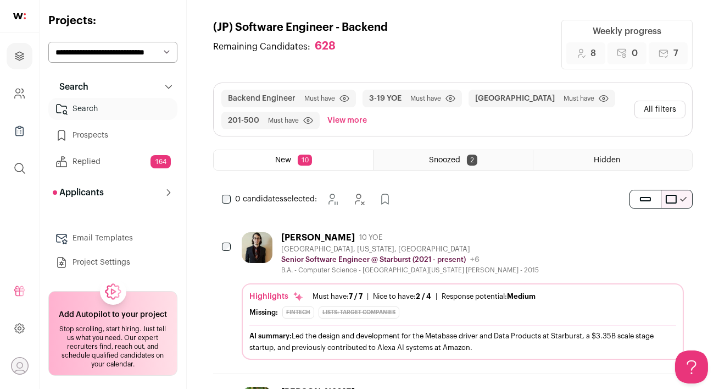
click at [101, 133] on link "Prospects" at bounding box center [112, 135] width 129 height 22
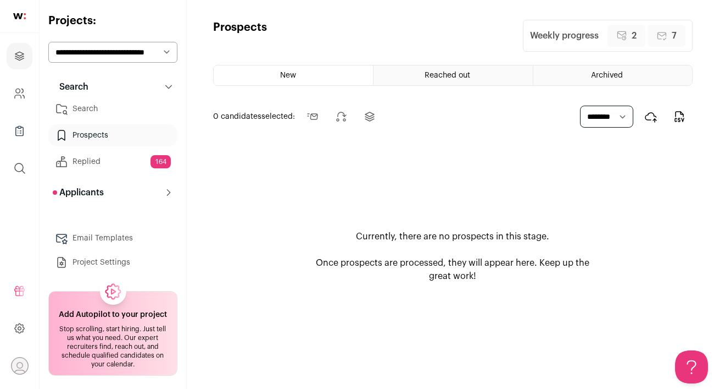
click at [94, 104] on link "Search" at bounding box center [112, 109] width 129 height 22
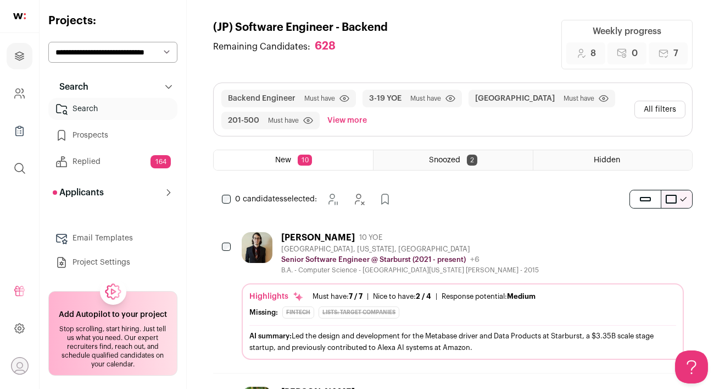
click at [447, 236] on div "Andrew DiBiasio 10 YOE" at bounding box center [410, 237] width 258 height 11
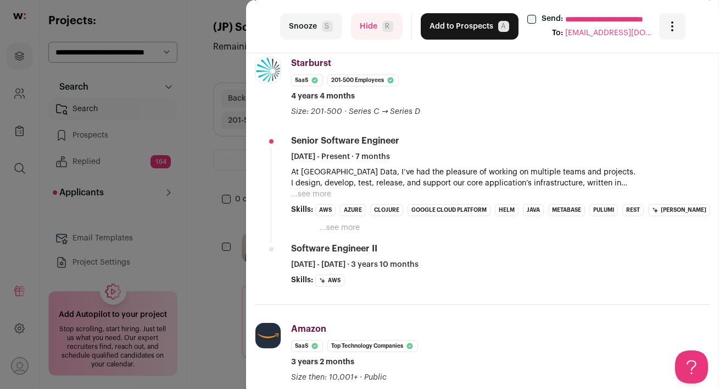
scroll to position [226, 0]
click at [333, 227] on button "...see more" at bounding box center [340, 226] width 40 height 11
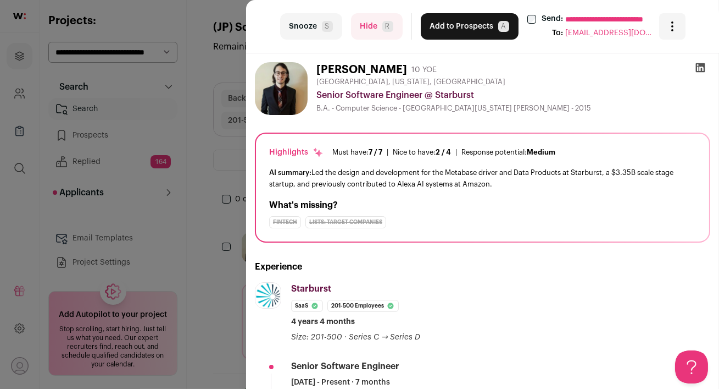
click at [700, 68] on icon at bounding box center [700, 67] width 11 height 11
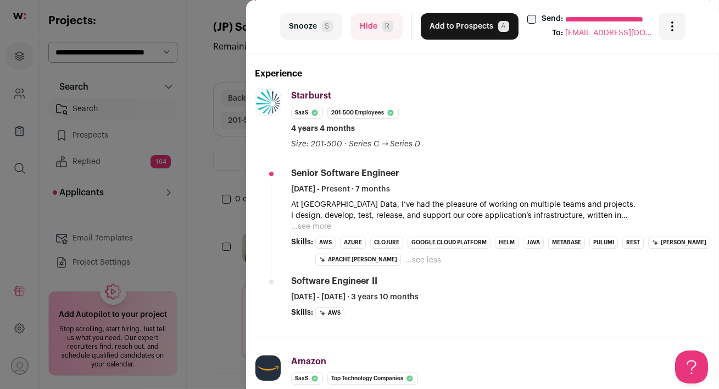
scroll to position [232, 0]
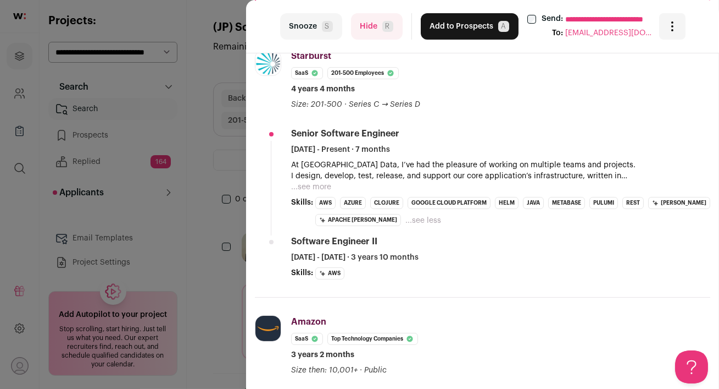
click at [406, 221] on button "...see less" at bounding box center [424, 220] width 36 height 11
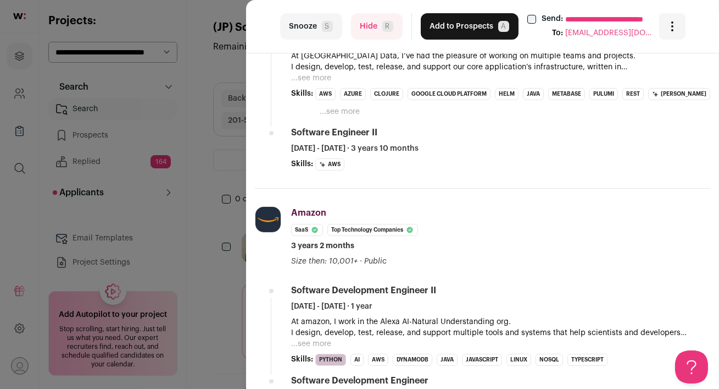
scroll to position [385, 0]
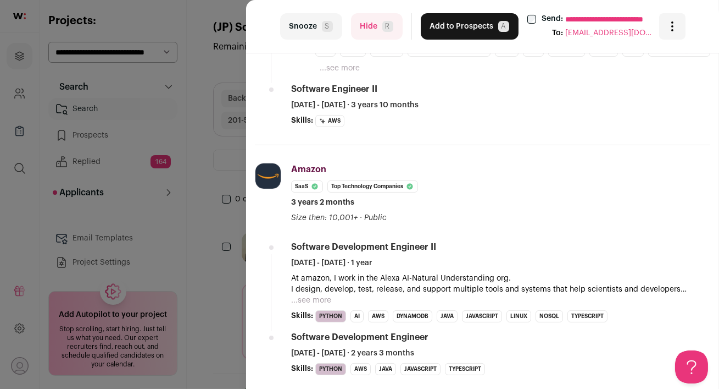
click at [312, 301] on button "...see more" at bounding box center [311, 300] width 40 height 11
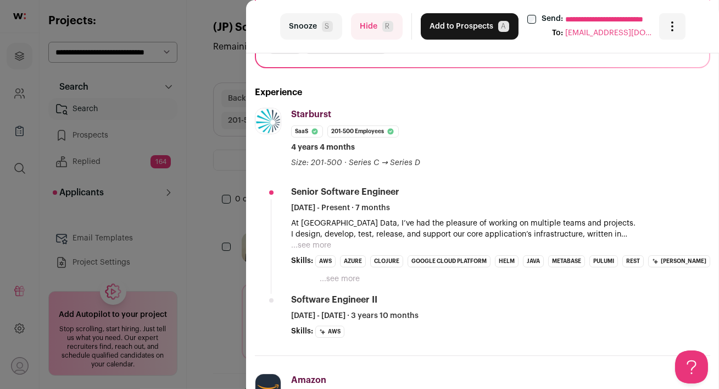
scroll to position [0, 0]
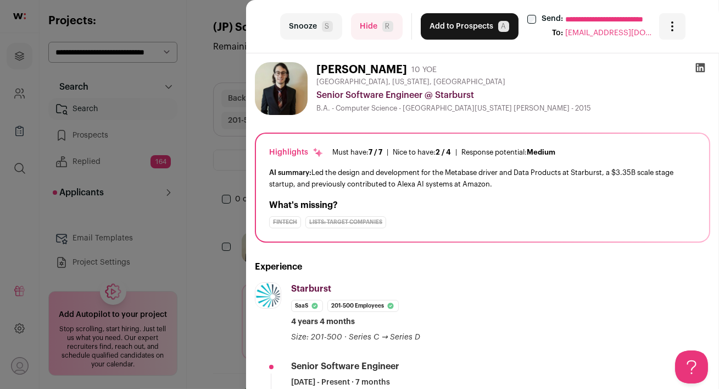
click at [478, 29] on button "Add to Prospects A" at bounding box center [470, 26] width 98 height 26
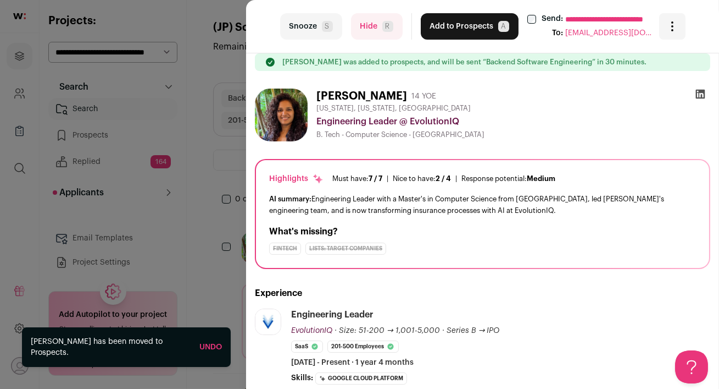
click at [372, 26] on button "Hide R" at bounding box center [377, 26] width 52 height 26
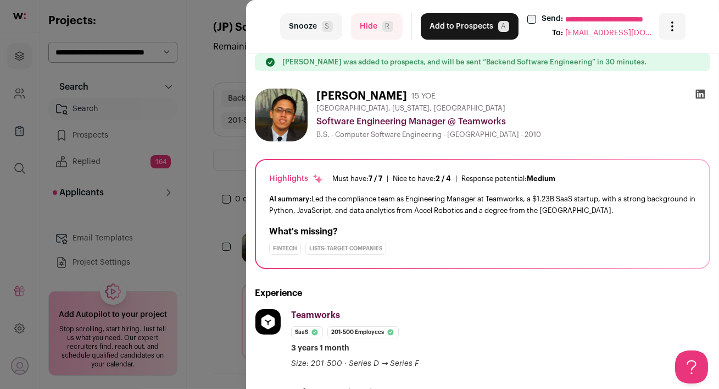
click at [466, 32] on button "Add to Prospects A" at bounding box center [470, 26] width 98 height 26
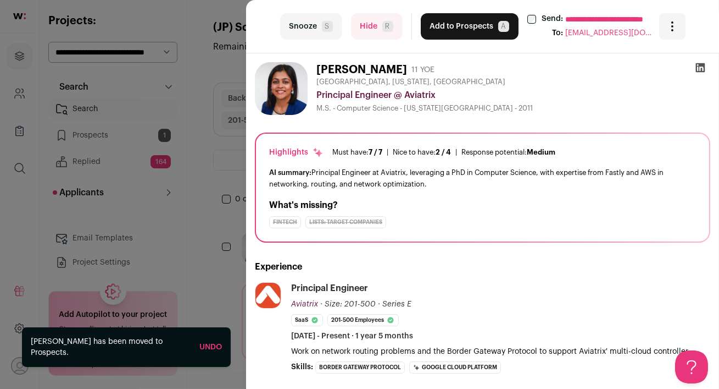
click at [112, 136] on div "**********" at bounding box center [359, 194] width 719 height 389
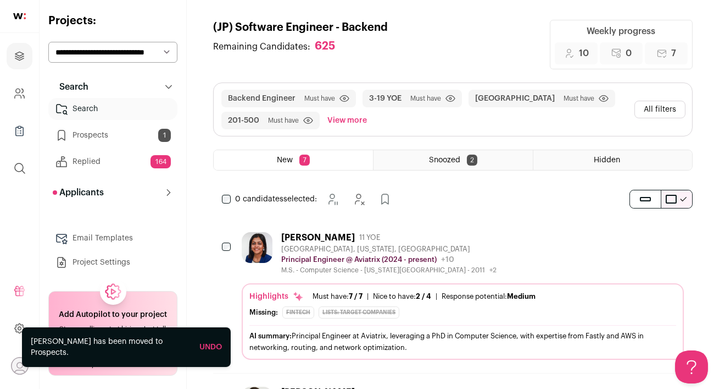
click at [112, 136] on link "Prospects 1" at bounding box center [112, 135] width 129 height 22
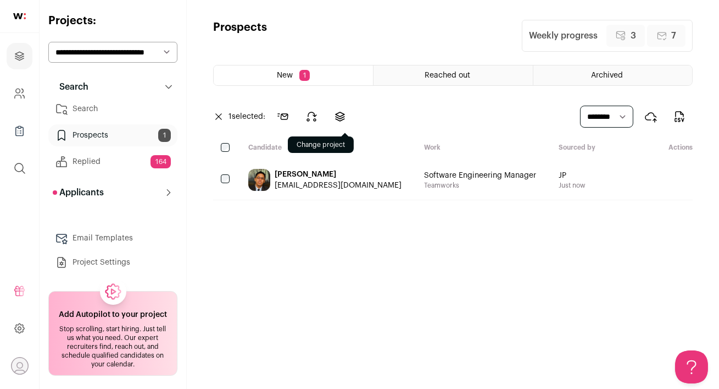
click at [339, 118] on icon at bounding box center [340, 116] width 13 height 13
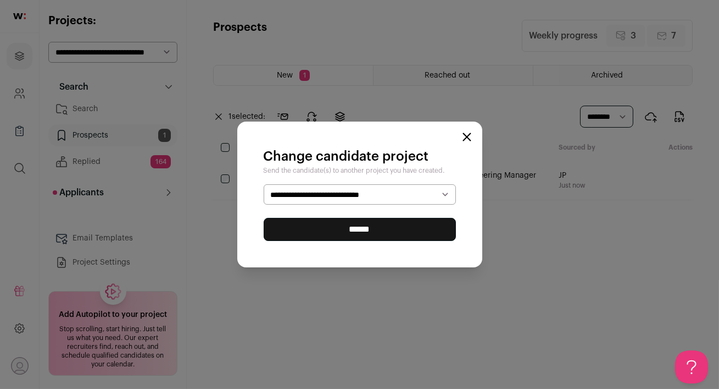
click at [351, 196] on select "**********" at bounding box center [360, 194] width 192 height 21
select select "*****"
click at [353, 231] on input "******" at bounding box center [360, 229] width 192 height 23
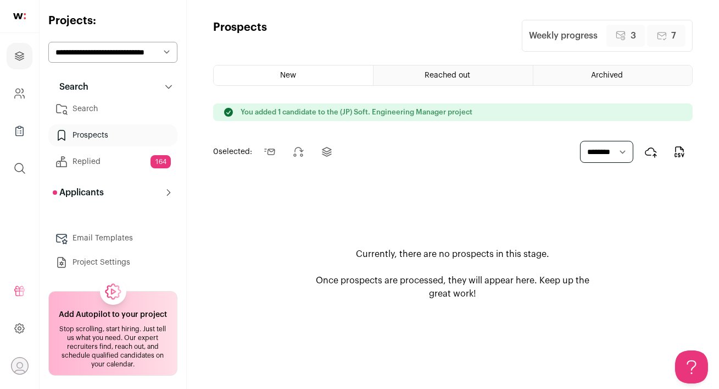
click at [139, 51] on select "**********" at bounding box center [112, 52] width 129 height 21
select select "*****"
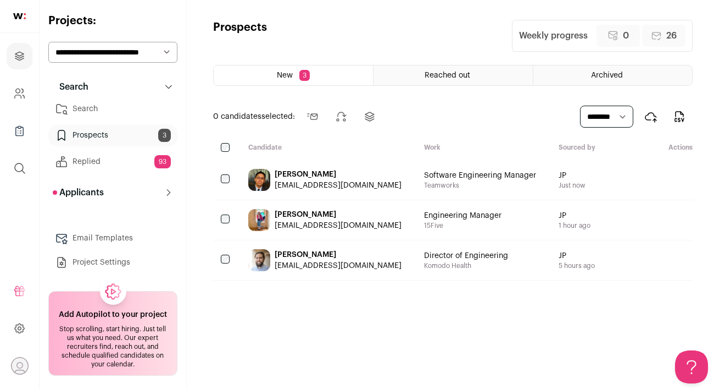
click at [378, 184] on div "Rommel Paras rpparas@gmail.com" at bounding box center [328, 180] width 176 height 40
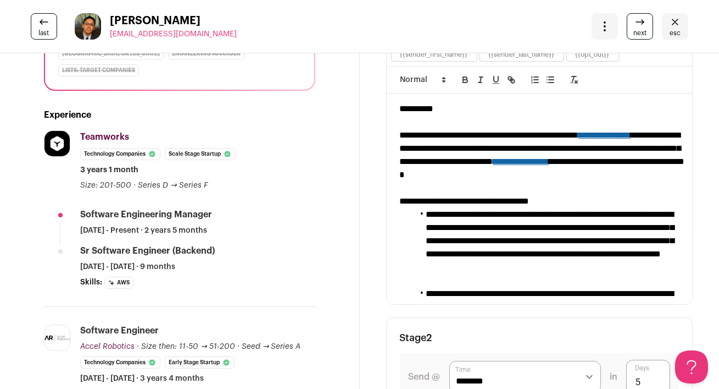
scroll to position [243, 0]
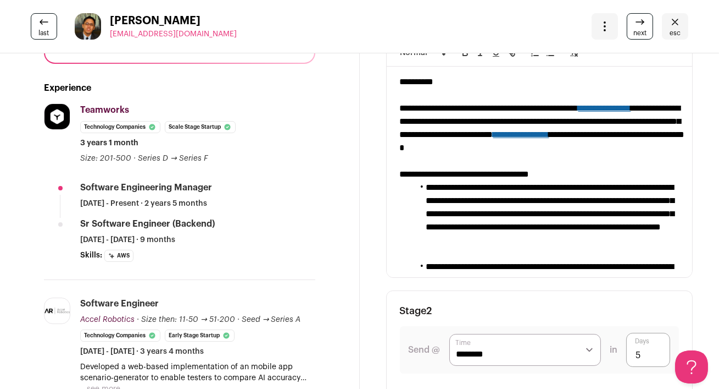
click at [673, 27] on icon "Close" at bounding box center [675, 21] width 13 height 13
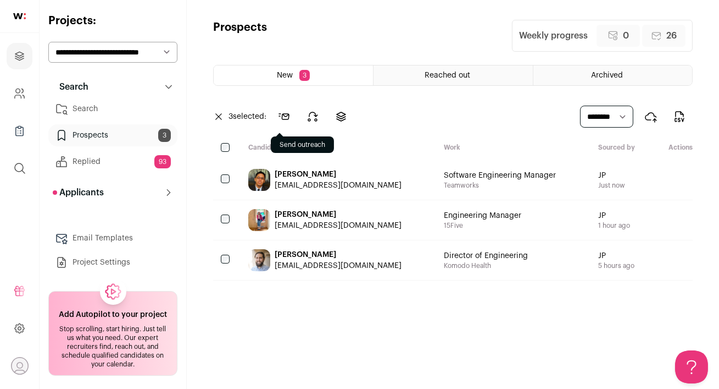
click at [284, 115] on icon at bounding box center [284, 116] width 10 height 5
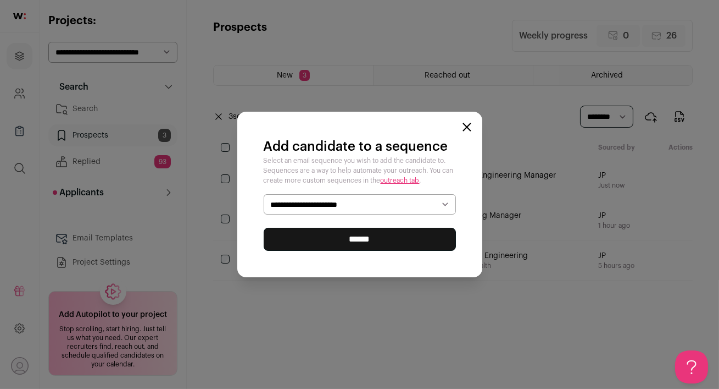
click at [329, 208] on select "**********" at bounding box center [360, 204] width 192 height 21
select select "*****"
click at [307, 243] on input "******" at bounding box center [360, 239] width 192 height 23
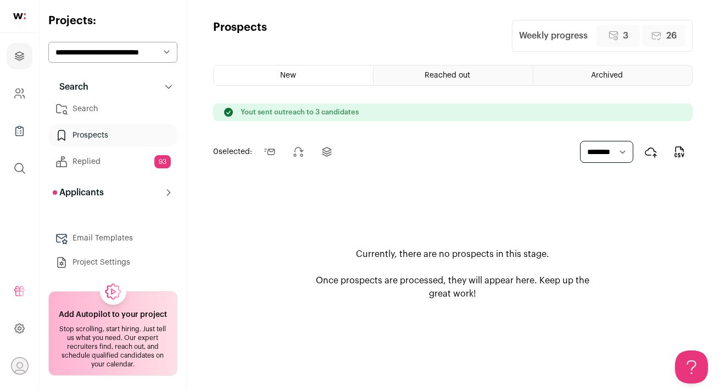
click at [118, 52] on select "**********" at bounding box center [112, 52] width 129 height 21
select select "*****"
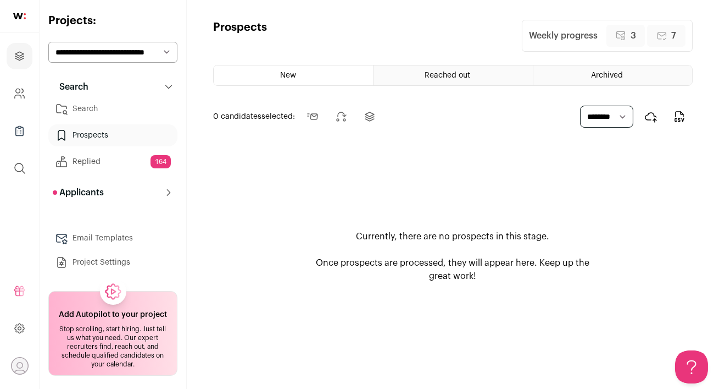
click at [101, 104] on link "Search" at bounding box center [112, 109] width 129 height 22
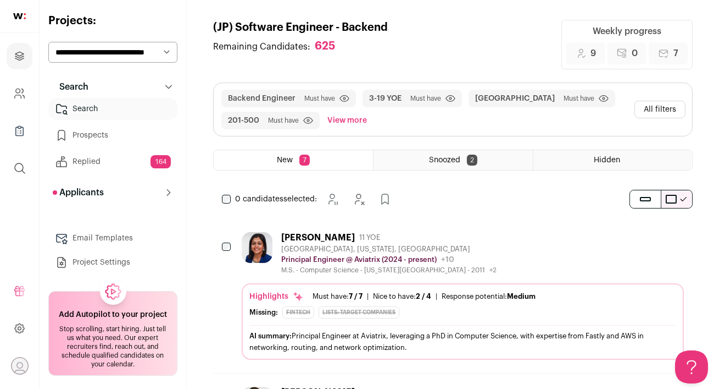
click at [537, 237] on div "[PERSON_NAME] 11 YOE [GEOGRAPHIC_DATA], [US_STATE], [GEOGRAPHIC_DATA] Principal…" at bounding box center [463, 253] width 442 height 42
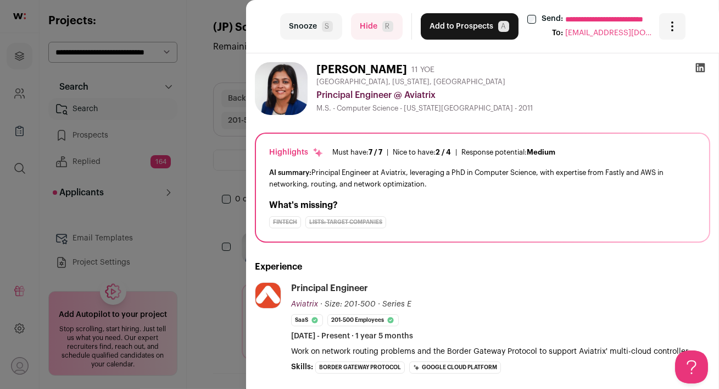
click at [699, 69] on icon at bounding box center [700, 67] width 11 height 11
